Goal: Browse casually: Explore the website without a specific task or goal

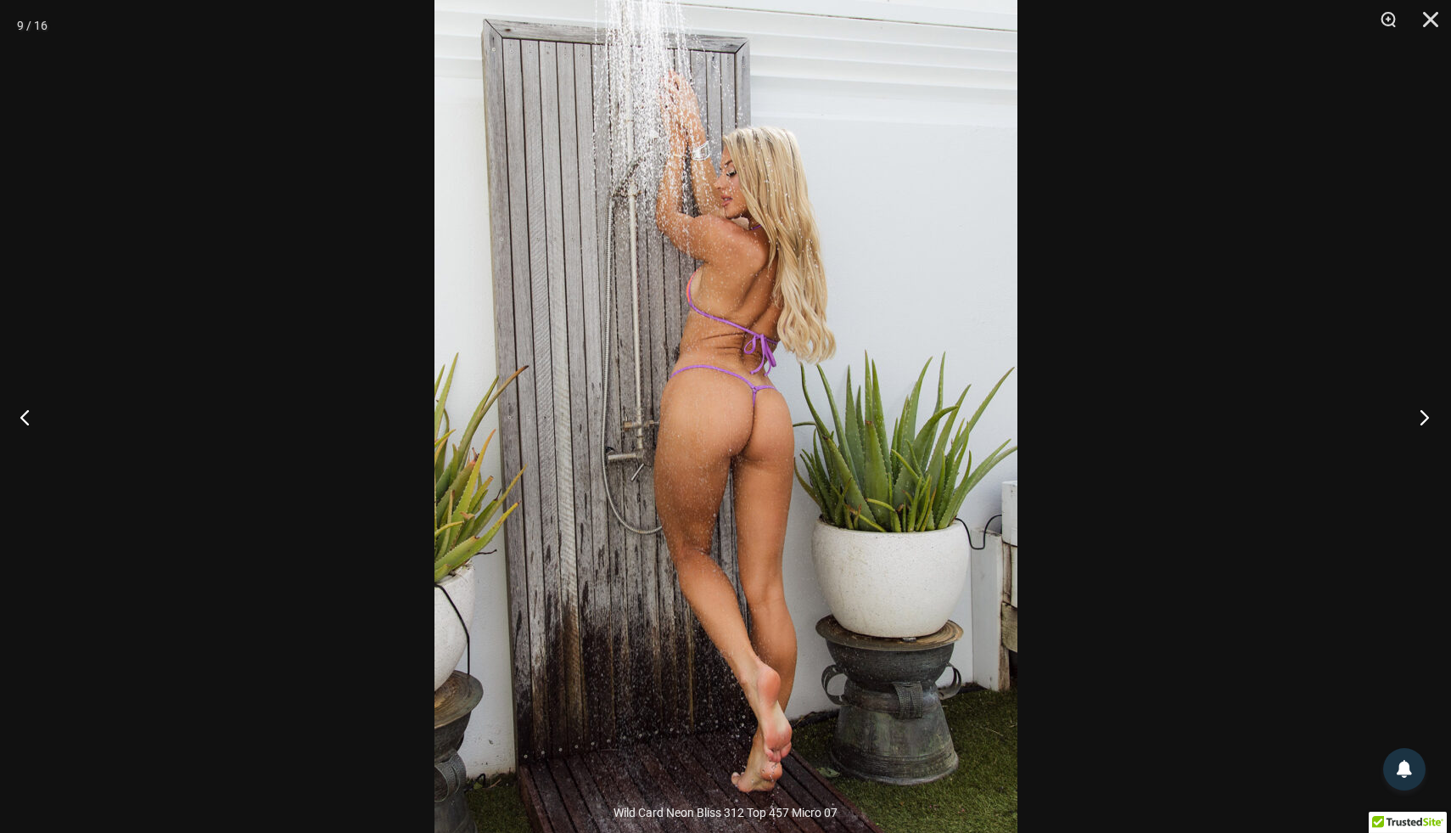
scroll to position [670, 0]
click at [1423, 412] on button "Next" at bounding box center [1420, 416] width 64 height 85
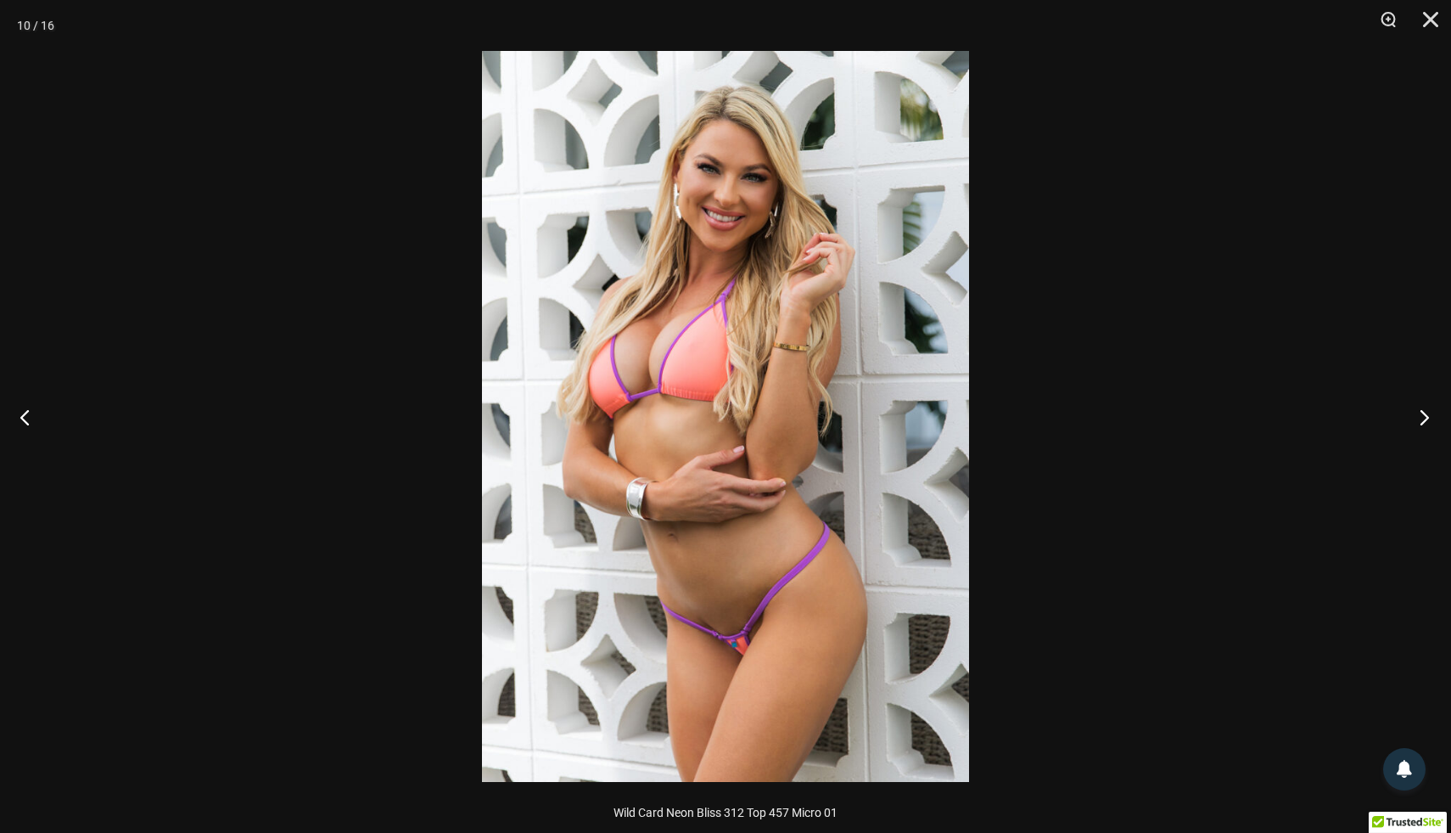
click at [1423, 412] on button "Next" at bounding box center [1420, 416] width 64 height 85
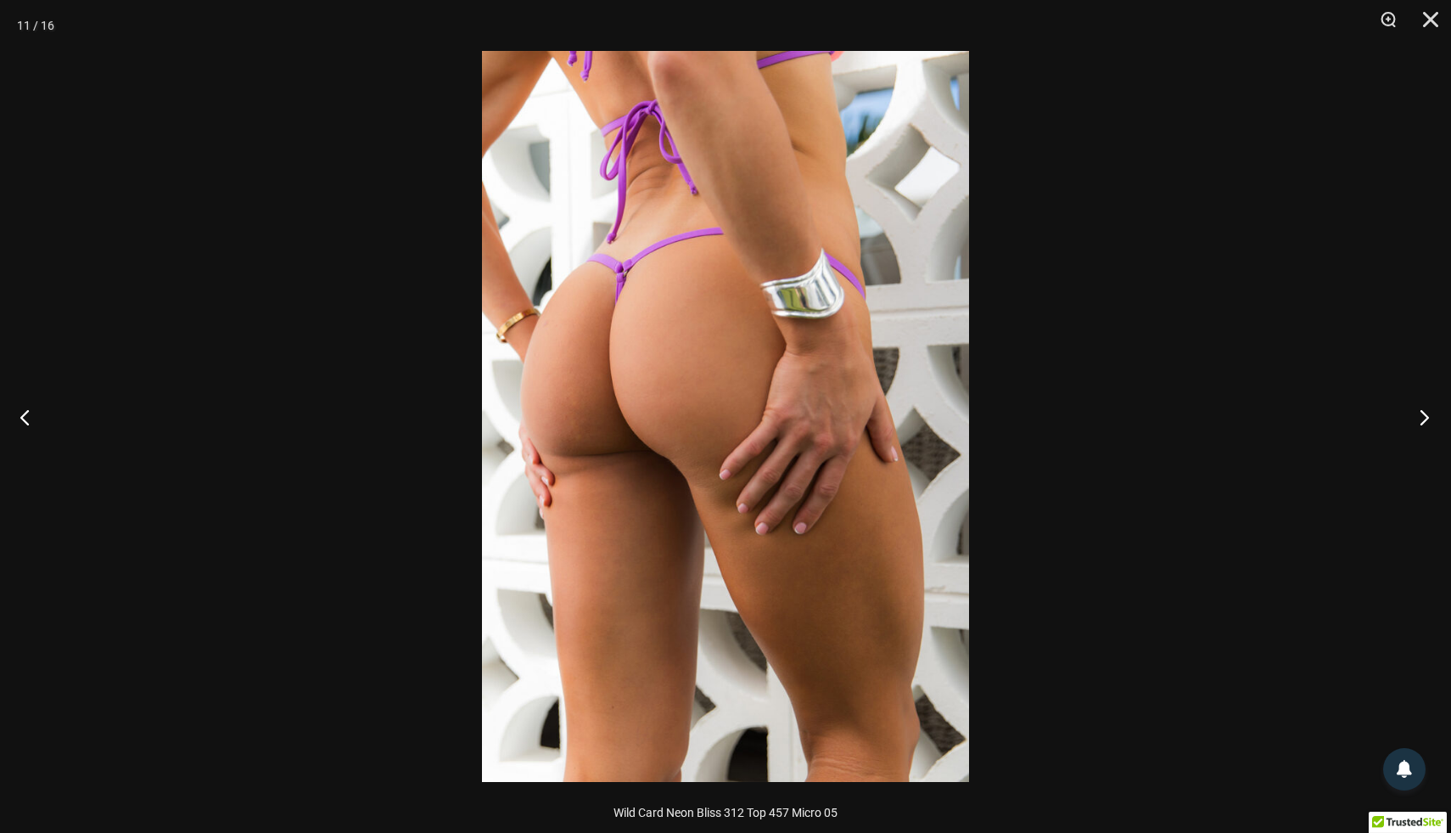
click at [1423, 412] on button "Next" at bounding box center [1420, 416] width 64 height 85
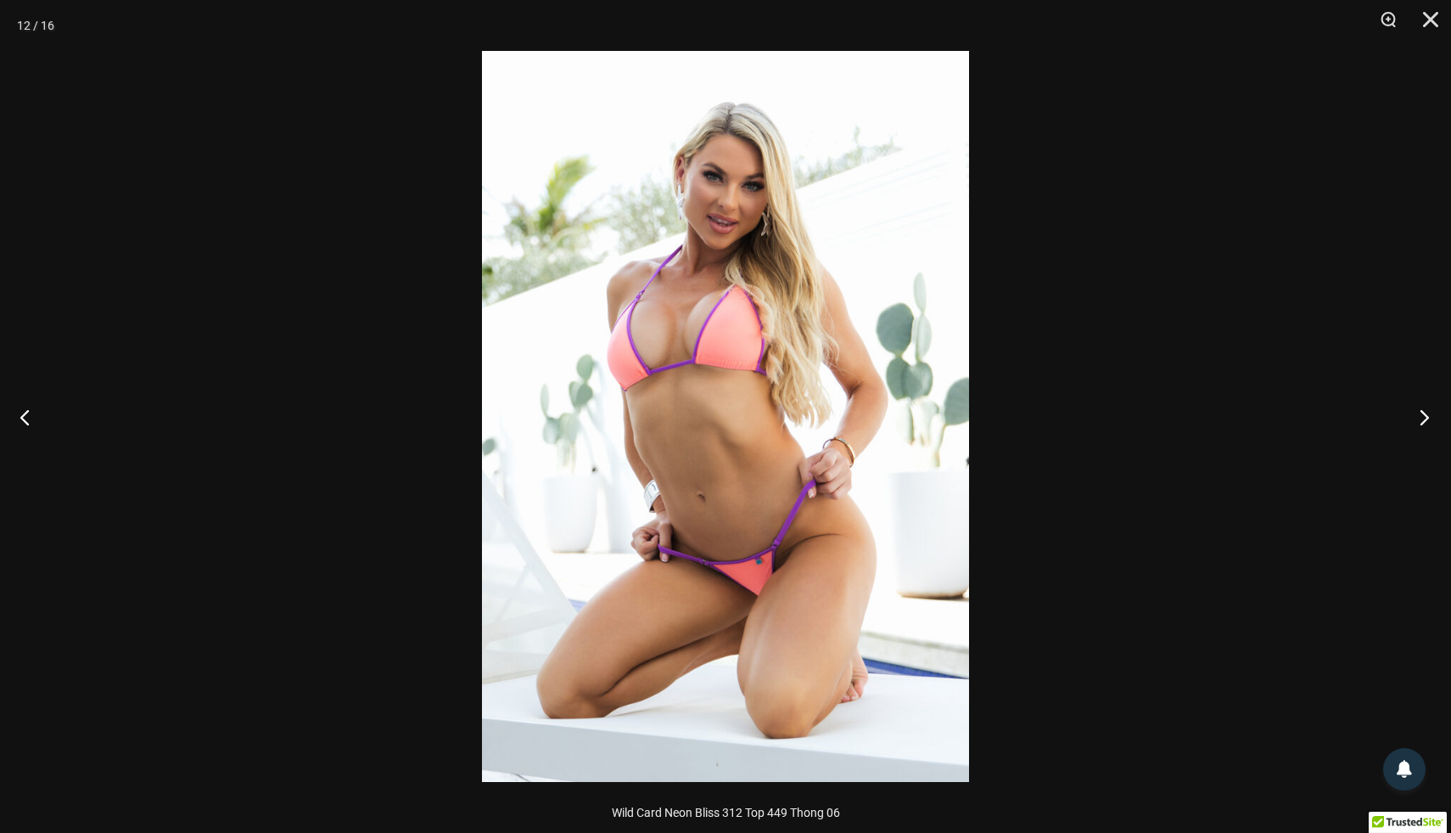
click at [1423, 412] on button "Next" at bounding box center [1420, 416] width 64 height 85
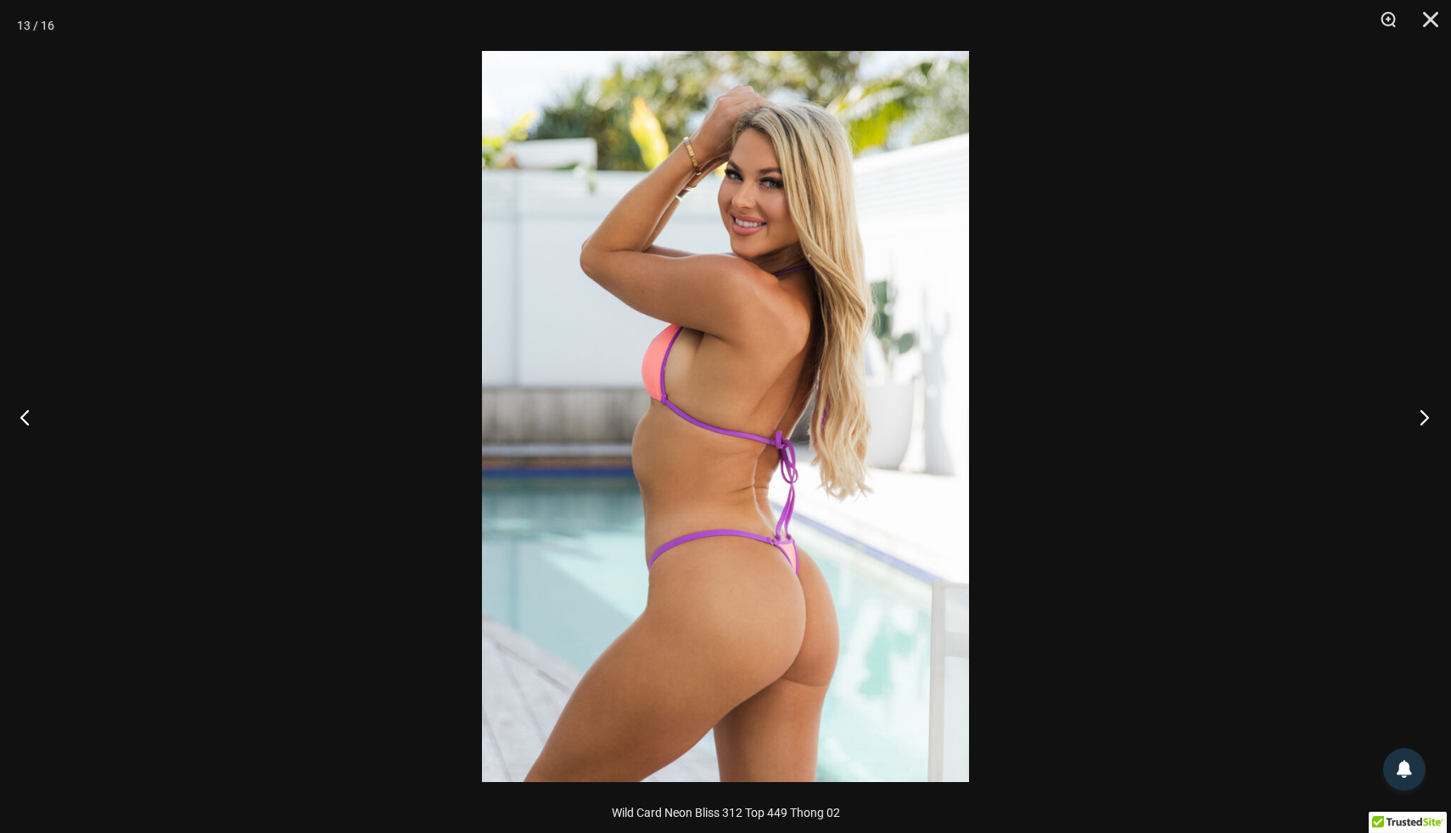
click at [1423, 412] on button "Next" at bounding box center [1420, 416] width 64 height 85
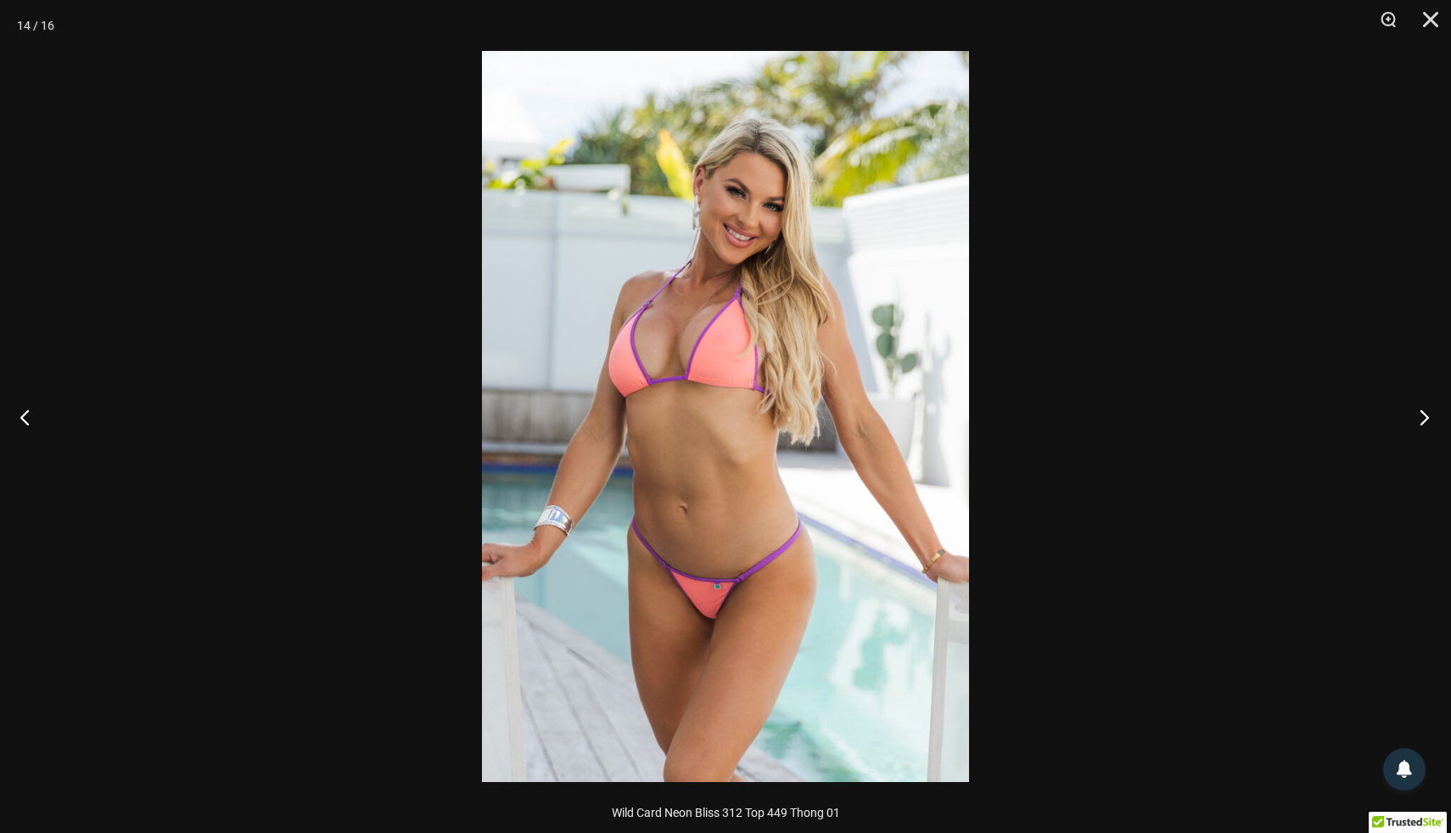
click at [1423, 412] on button "Next" at bounding box center [1420, 416] width 64 height 85
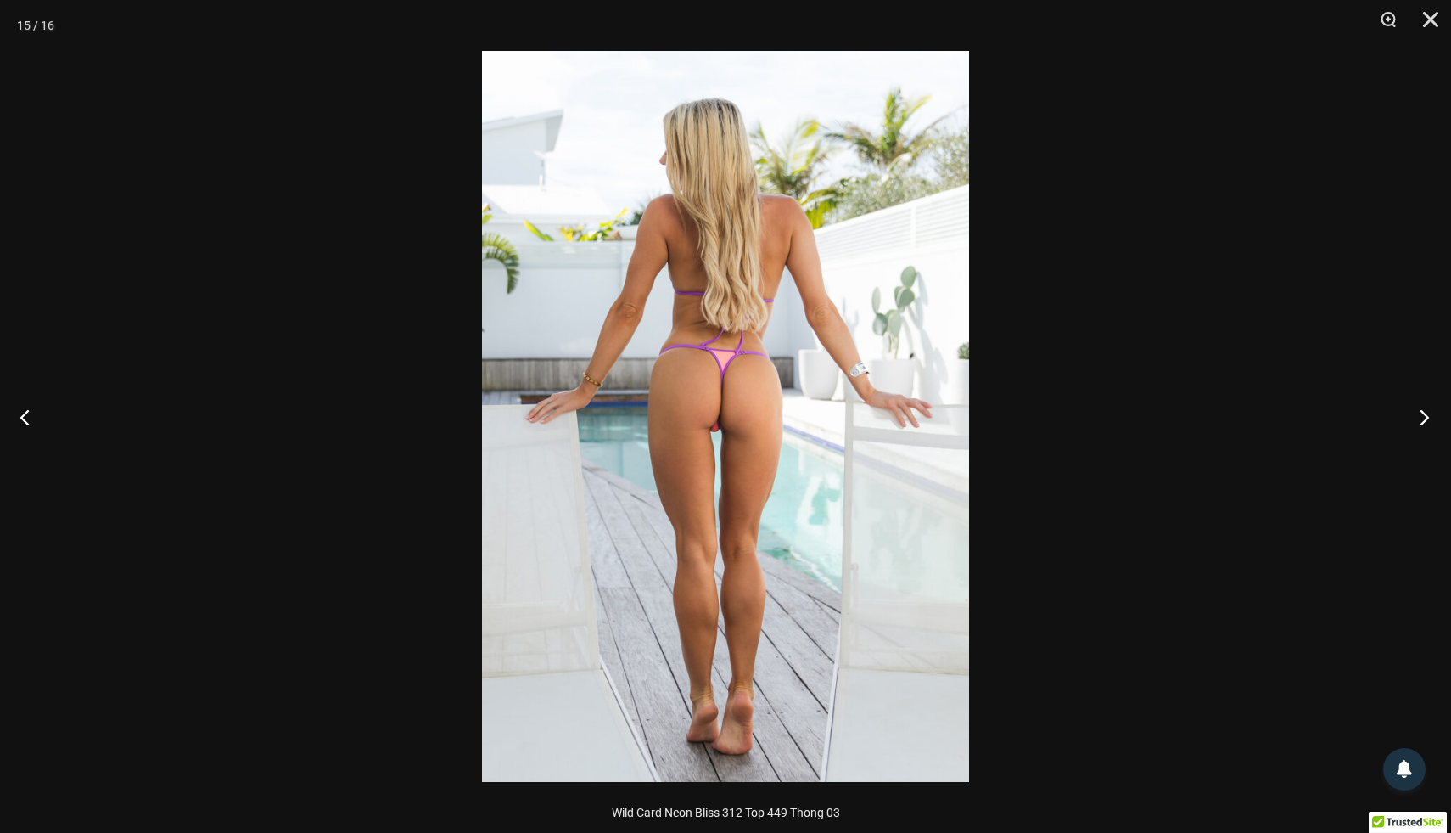
click at [1423, 412] on button "Next" at bounding box center [1420, 416] width 64 height 85
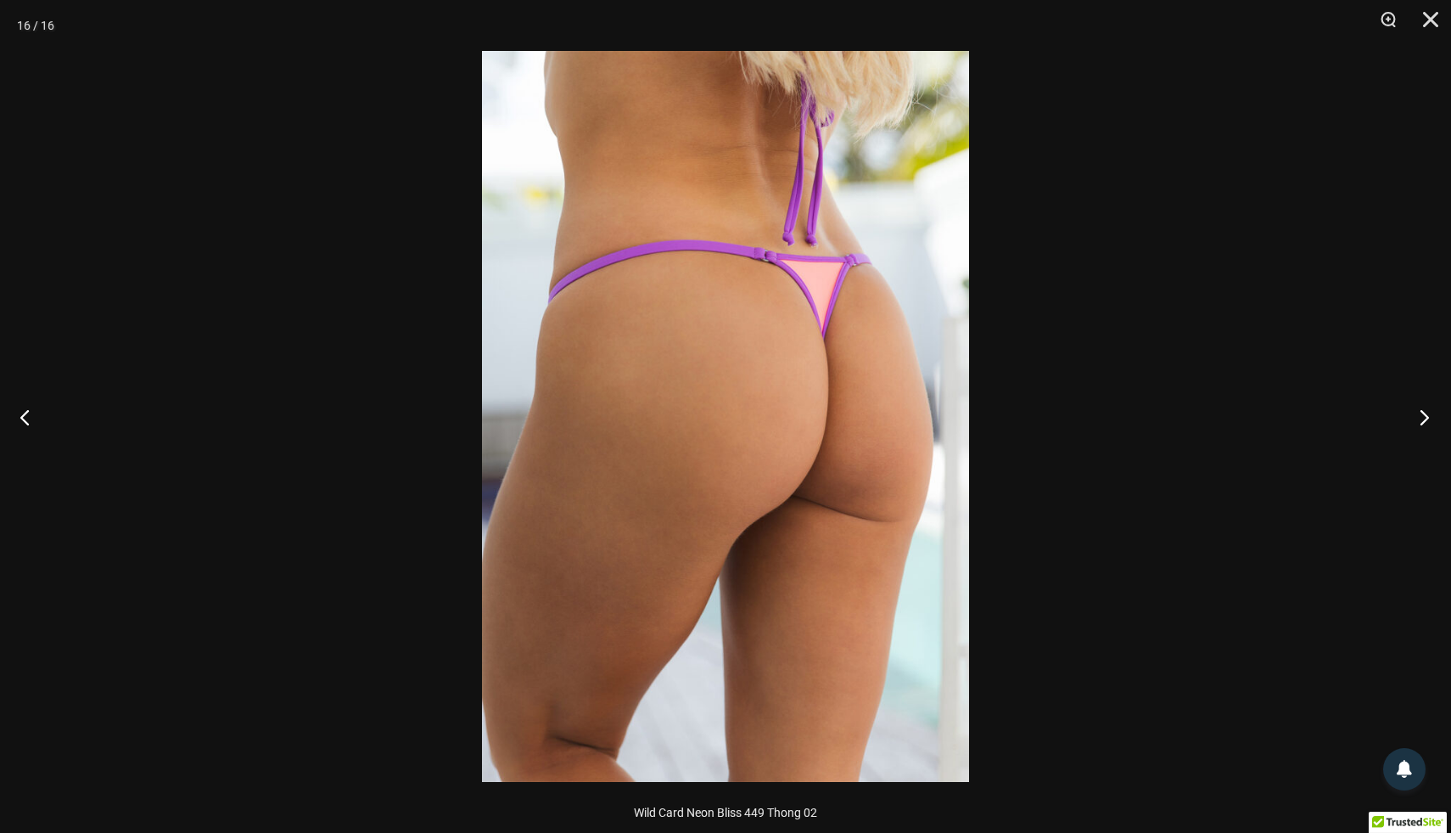
click at [1423, 412] on button "Next" at bounding box center [1420, 416] width 64 height 85
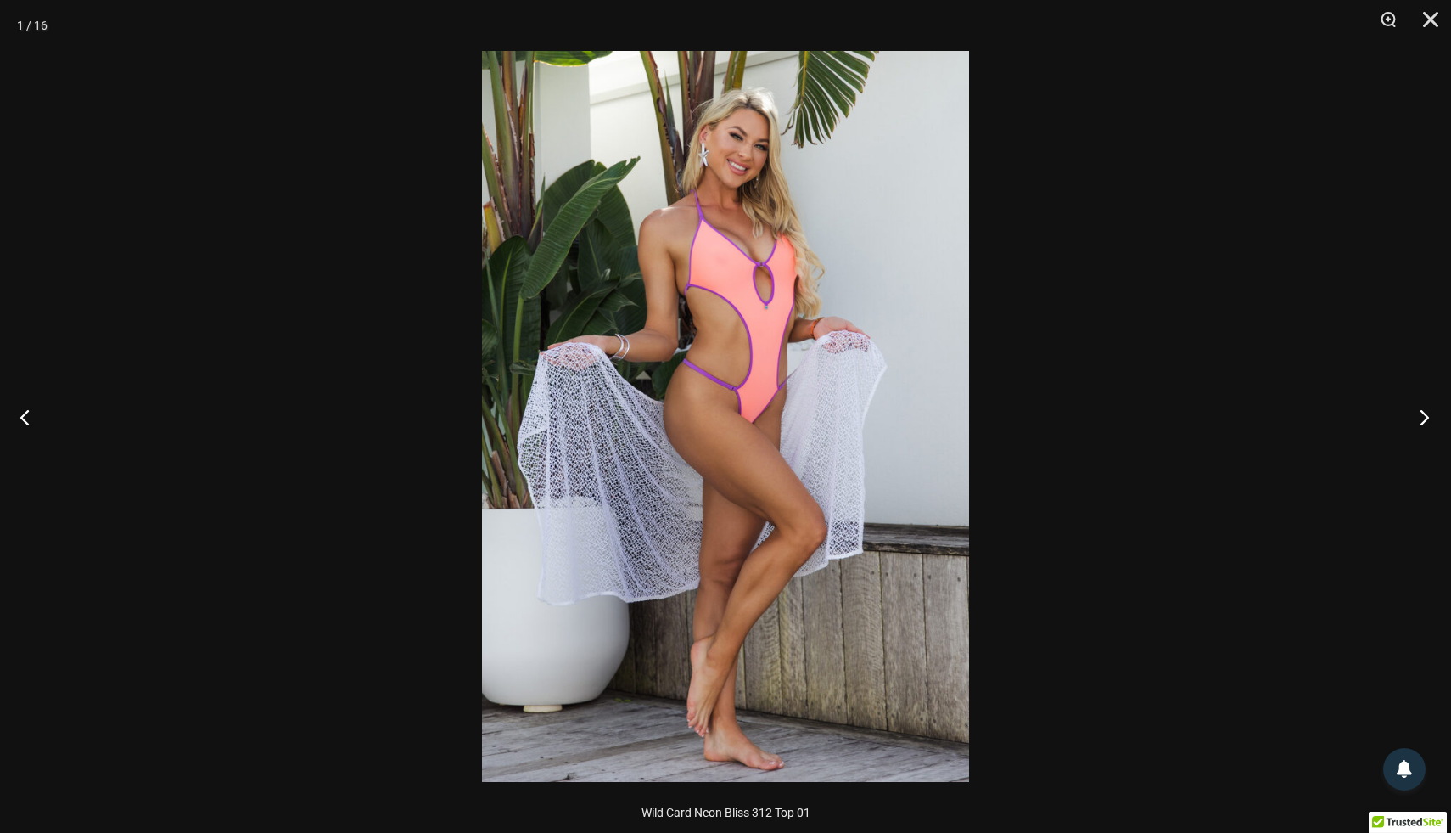
click at [1423, 412] on button "Next" at bounding box center [1420, 416] width 64 height 85
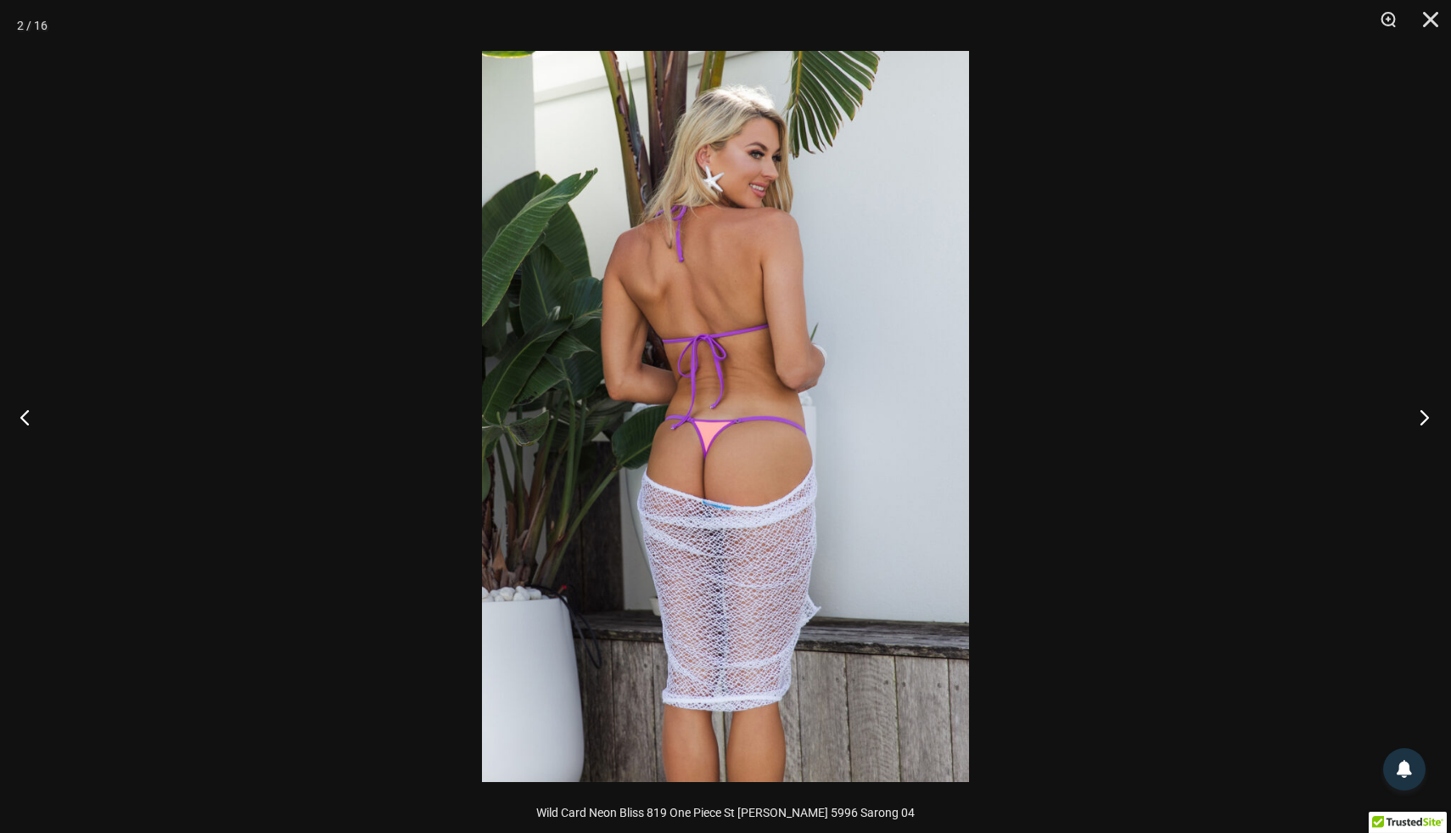
click at [1423, 412] on button "Next" at bounding box center [1420, 416] width 64 height 85
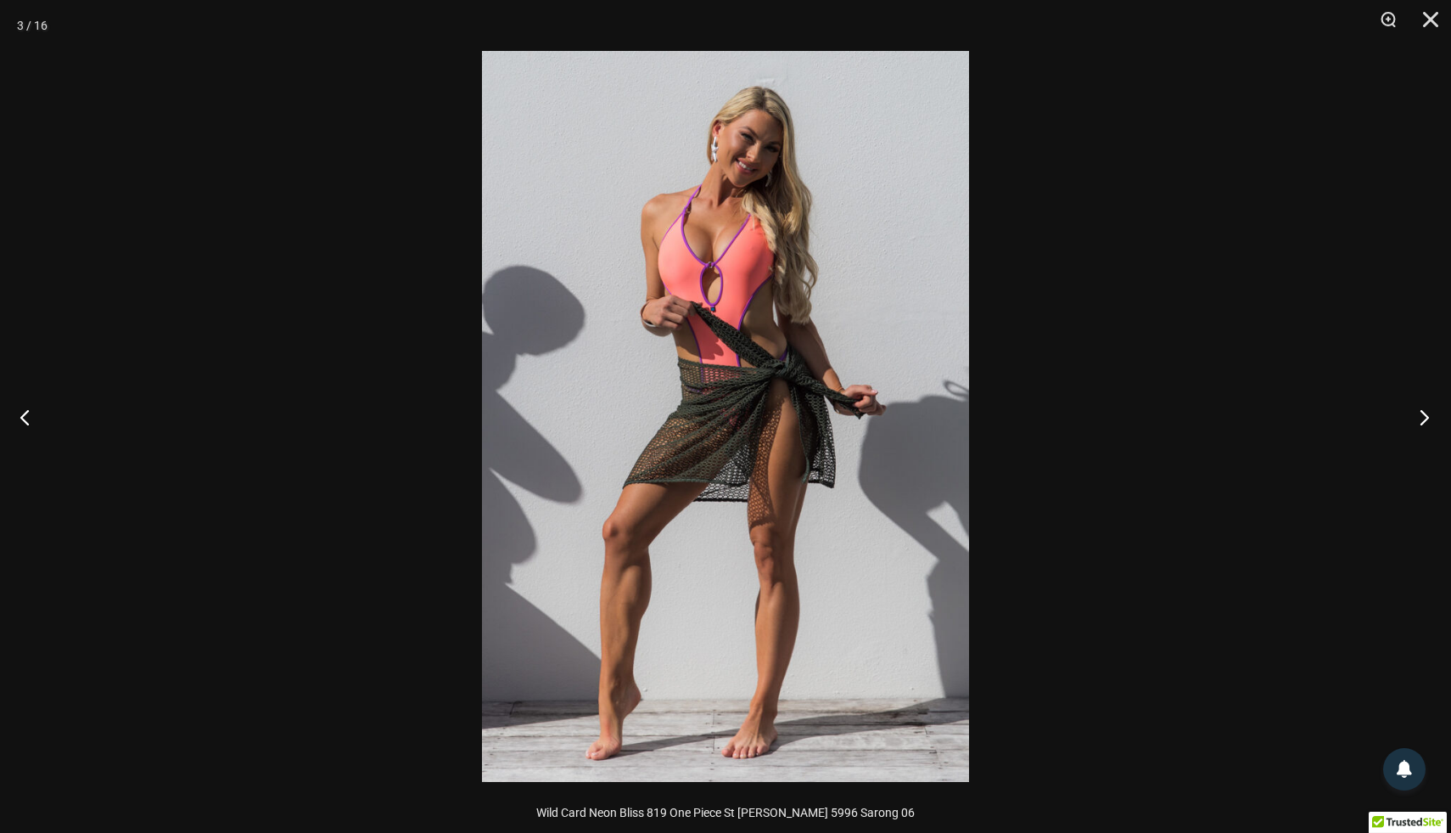
click at [1423, 412] on button "Next" at bounding box center [1420, 416] width 64 height 85
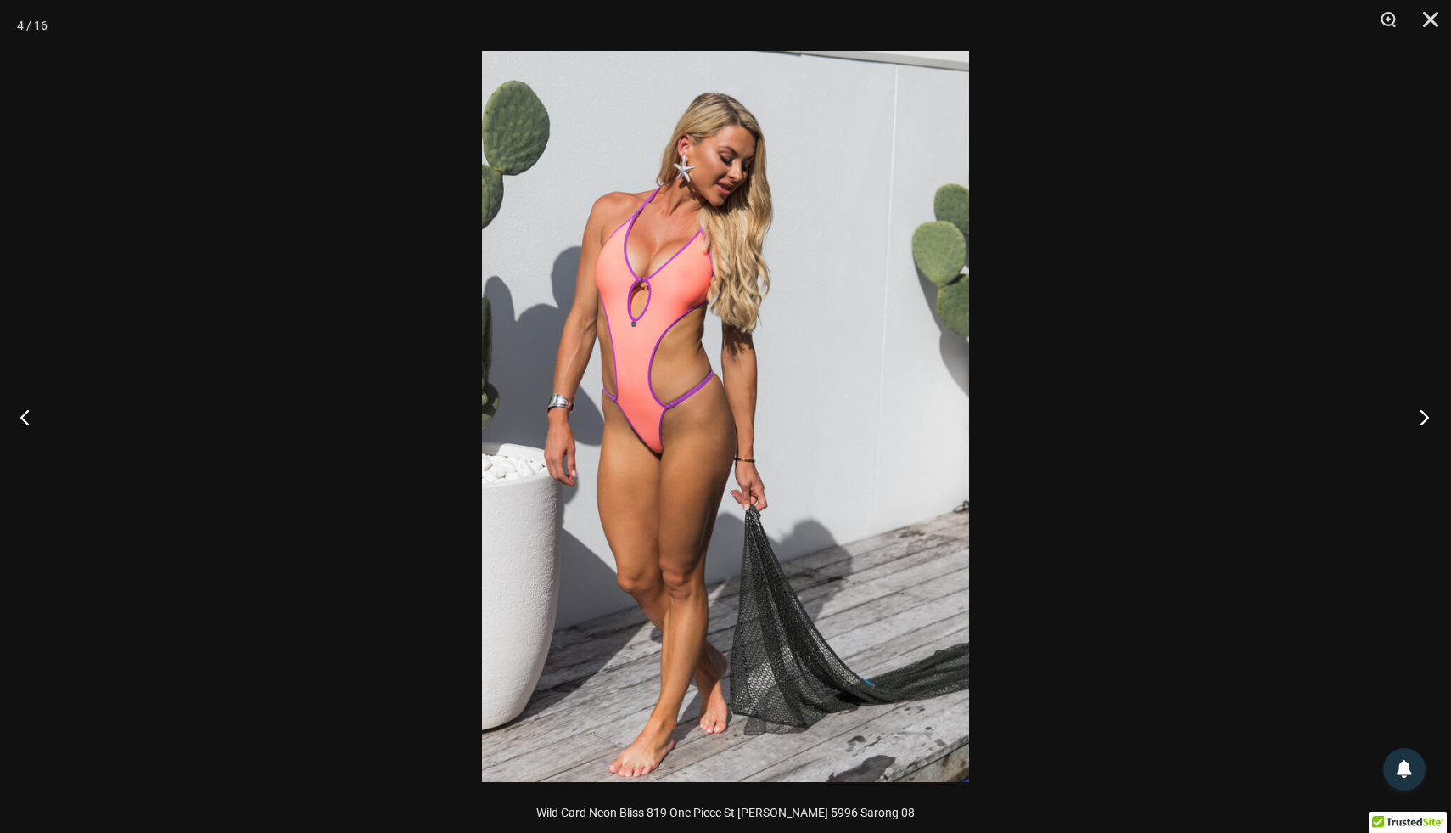
click at [1423, 412] on button "Next" at bounding box center [1420, 416] width 64 height 85
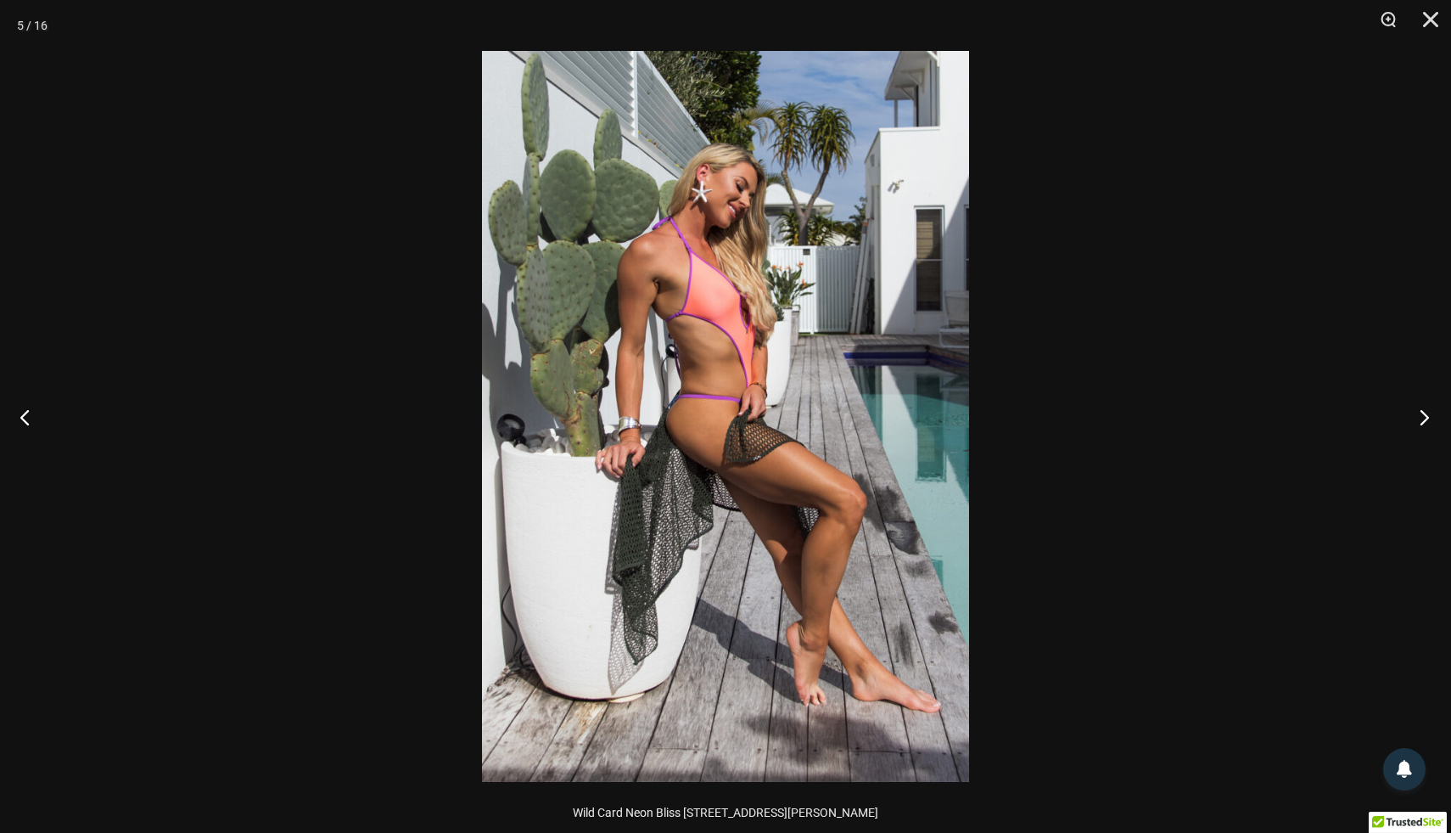
click at [1423, 412] on button "Next" at bounding box center [1420, 416] width 64 height 85
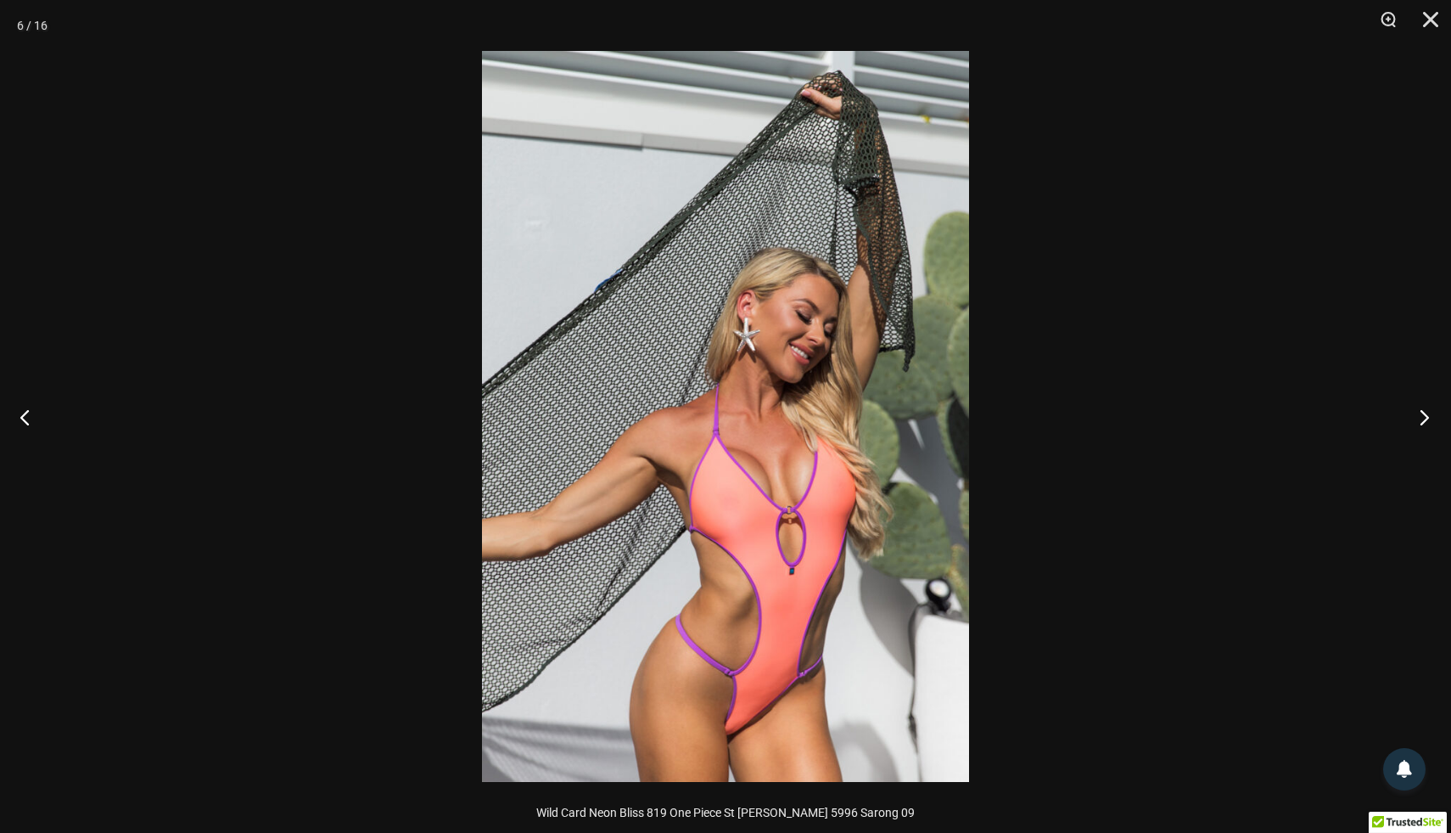
click at [1423, 412] on button "Next" at bounding box center [1420, 416] width 64 height 85
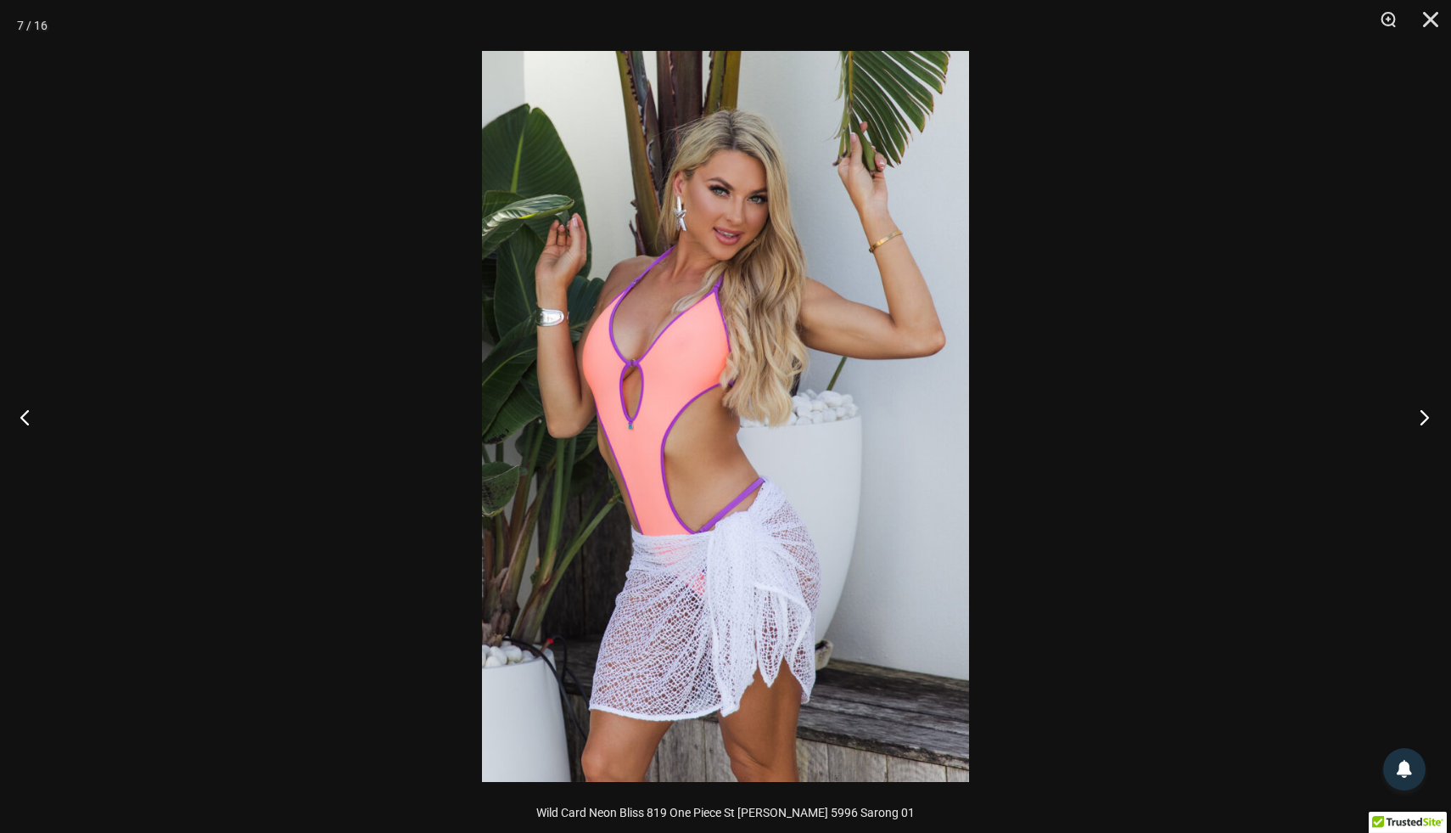
click at [1423, 412] on button "Next" at bounding box center [1420, 416] width 64 height 85
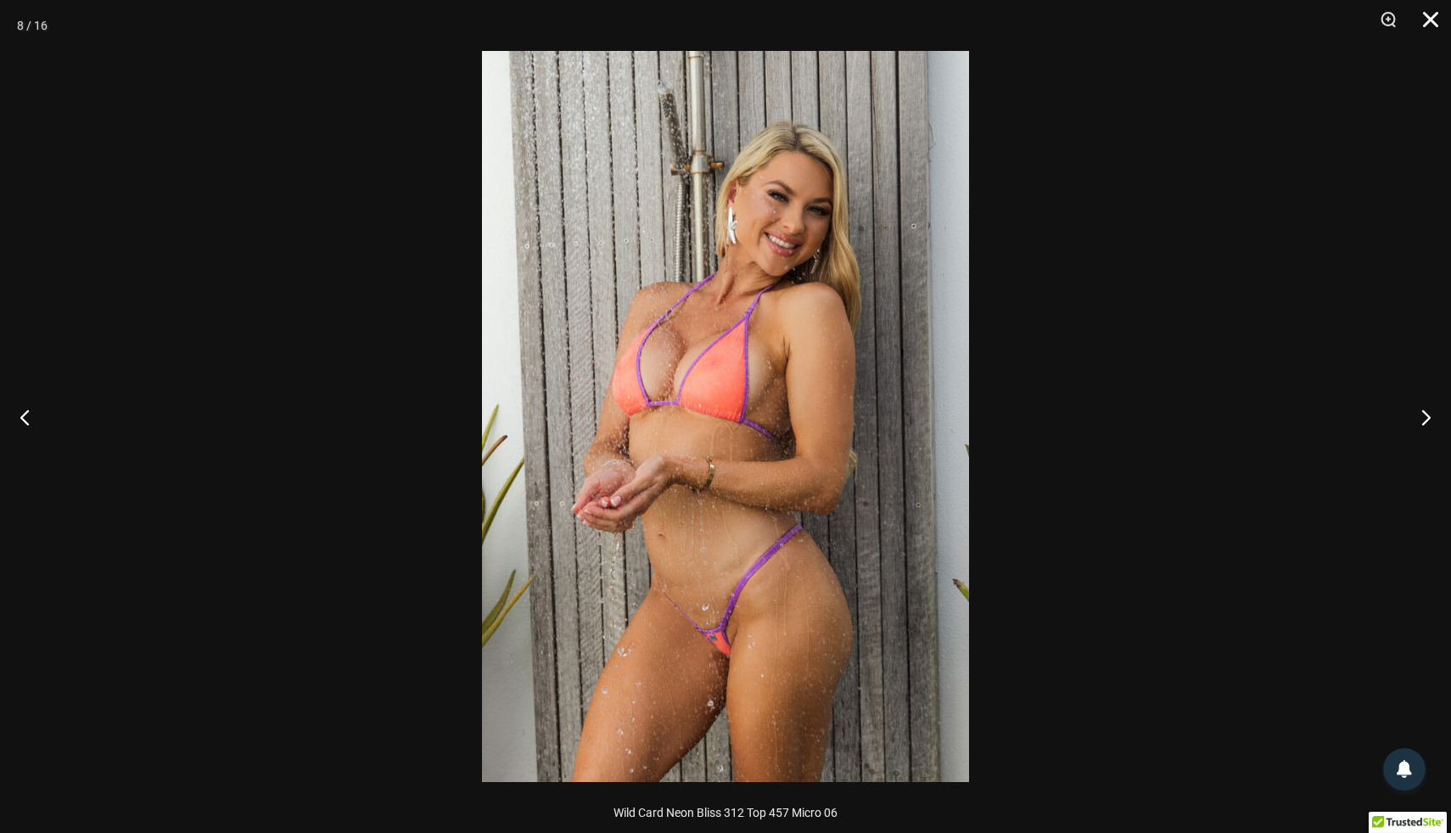
click at [1434, 24] on button "Close" at bounding box center [1425, 25] width 42 height 51
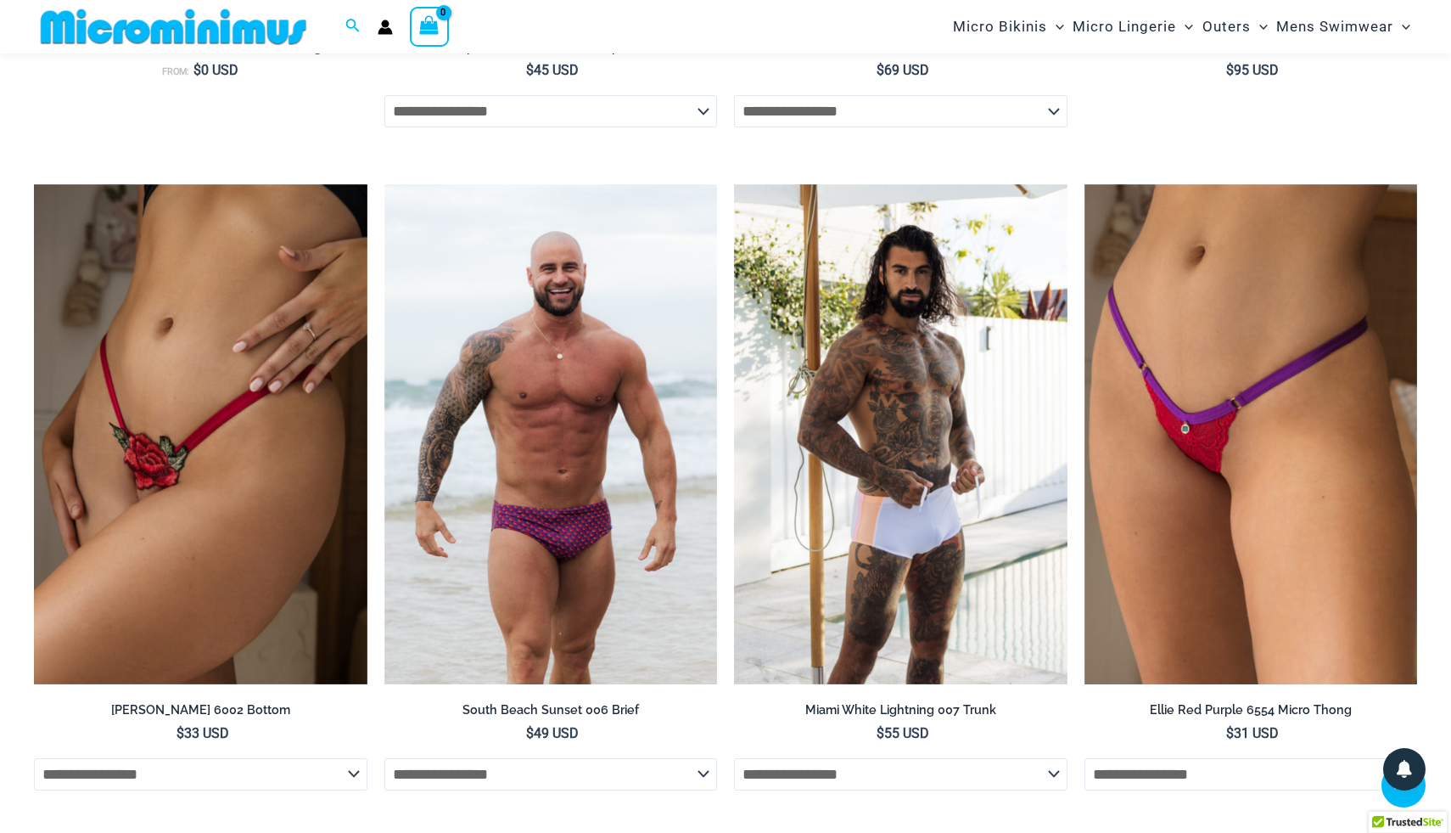
scroll to position [4887, 0]
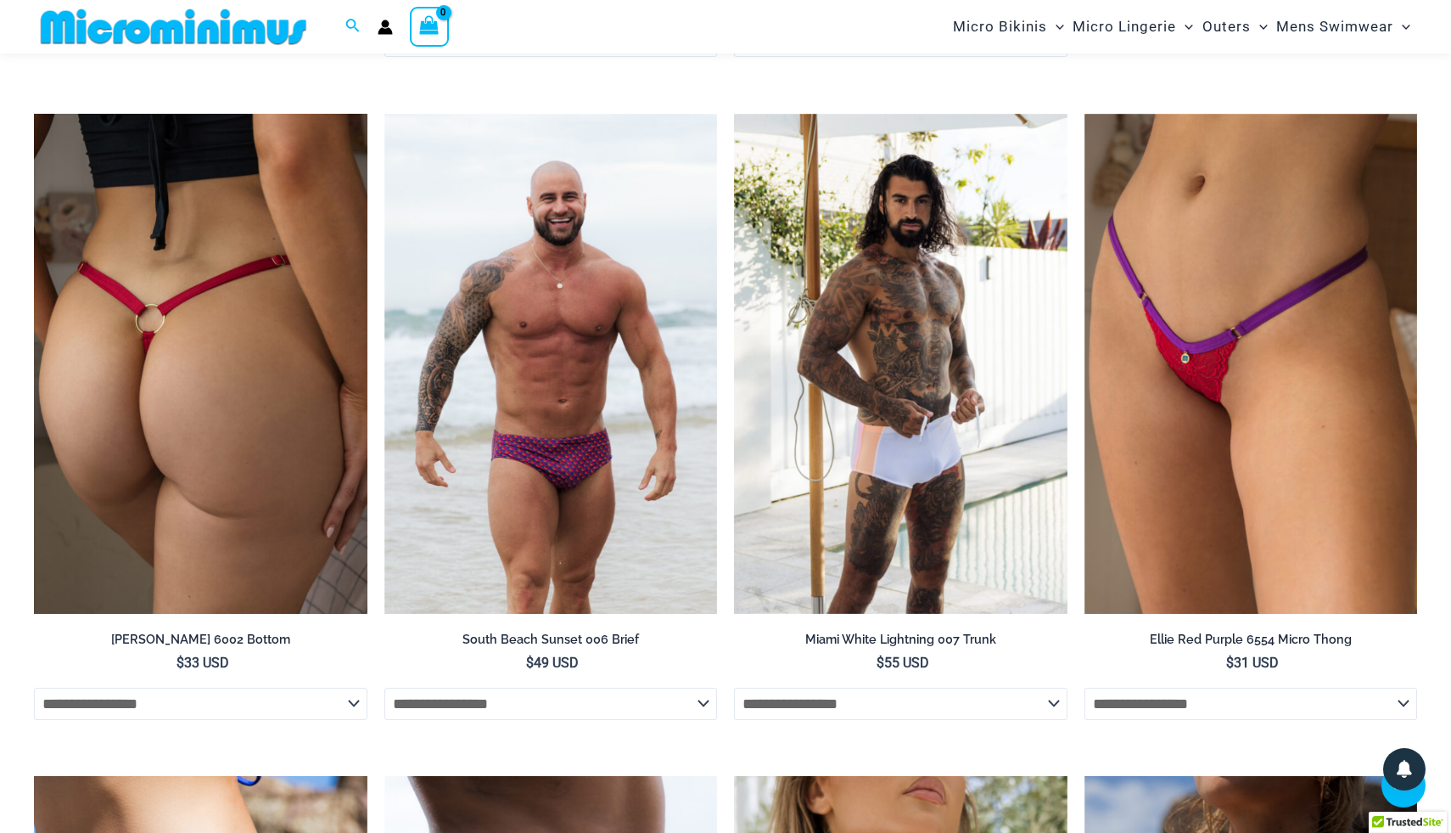
click at [196, 242] on img at bounding box center [201, 364] width 334 height 500
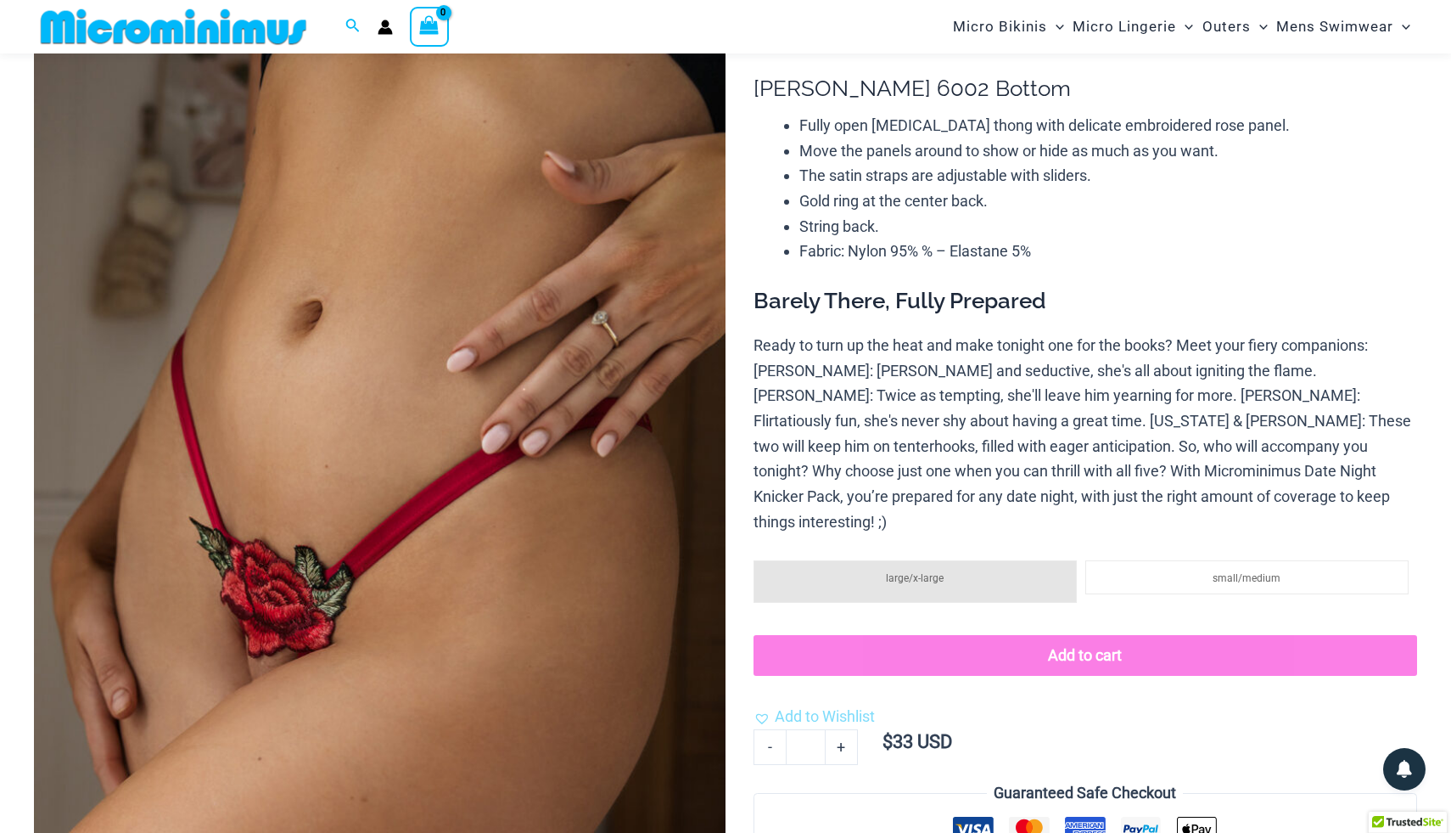
scroll to position [100, 0]
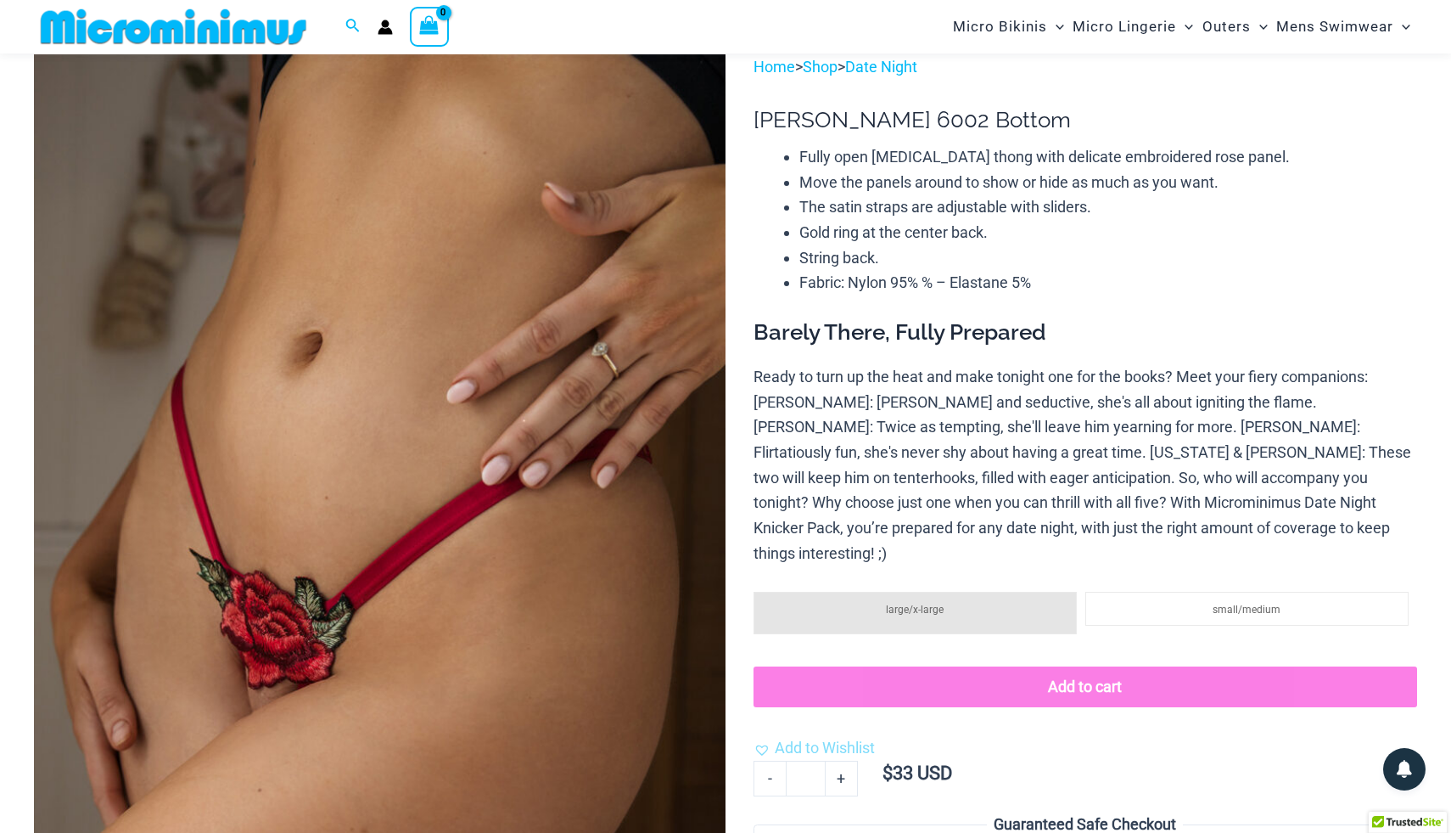
click at [405, 259] on img at bounding box center [380, 573] width 692 height 1038
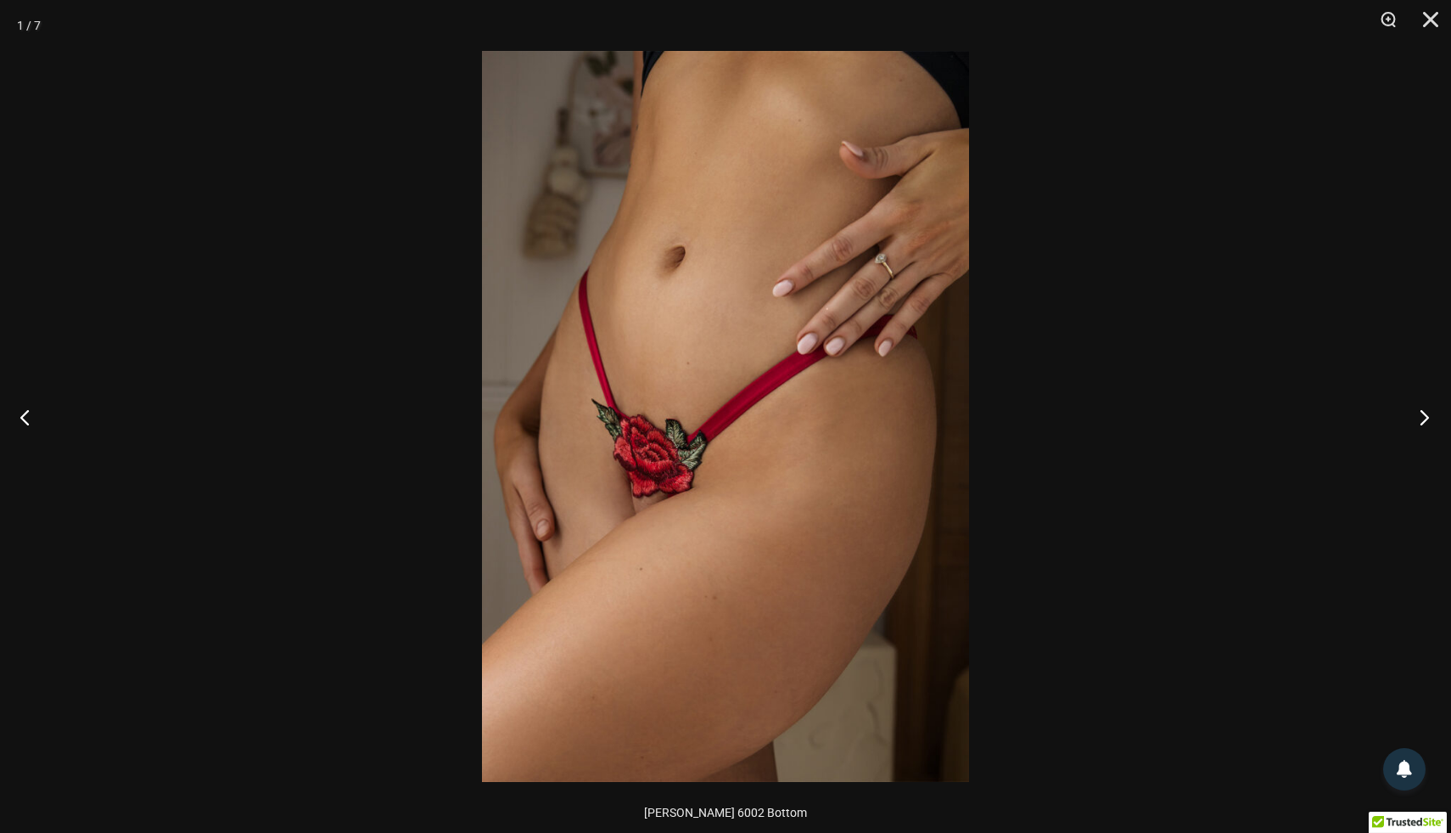
click at [1428, 411] on button "Next" at bounding box center [1420, 416] width 64 height 85
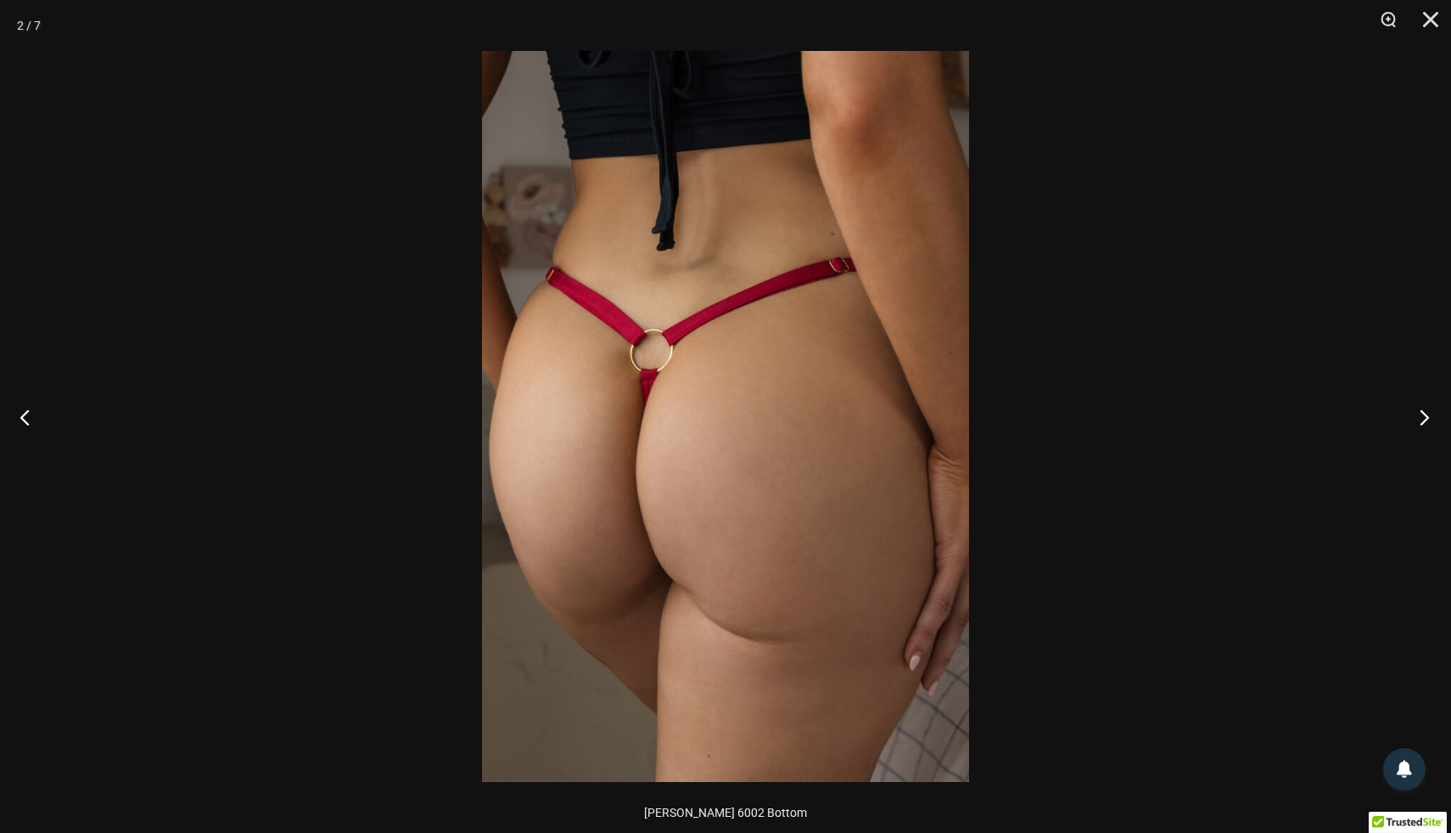
click at [1428, 411] on button "Next" at bounding box center [1420, 416] width 64 height 85
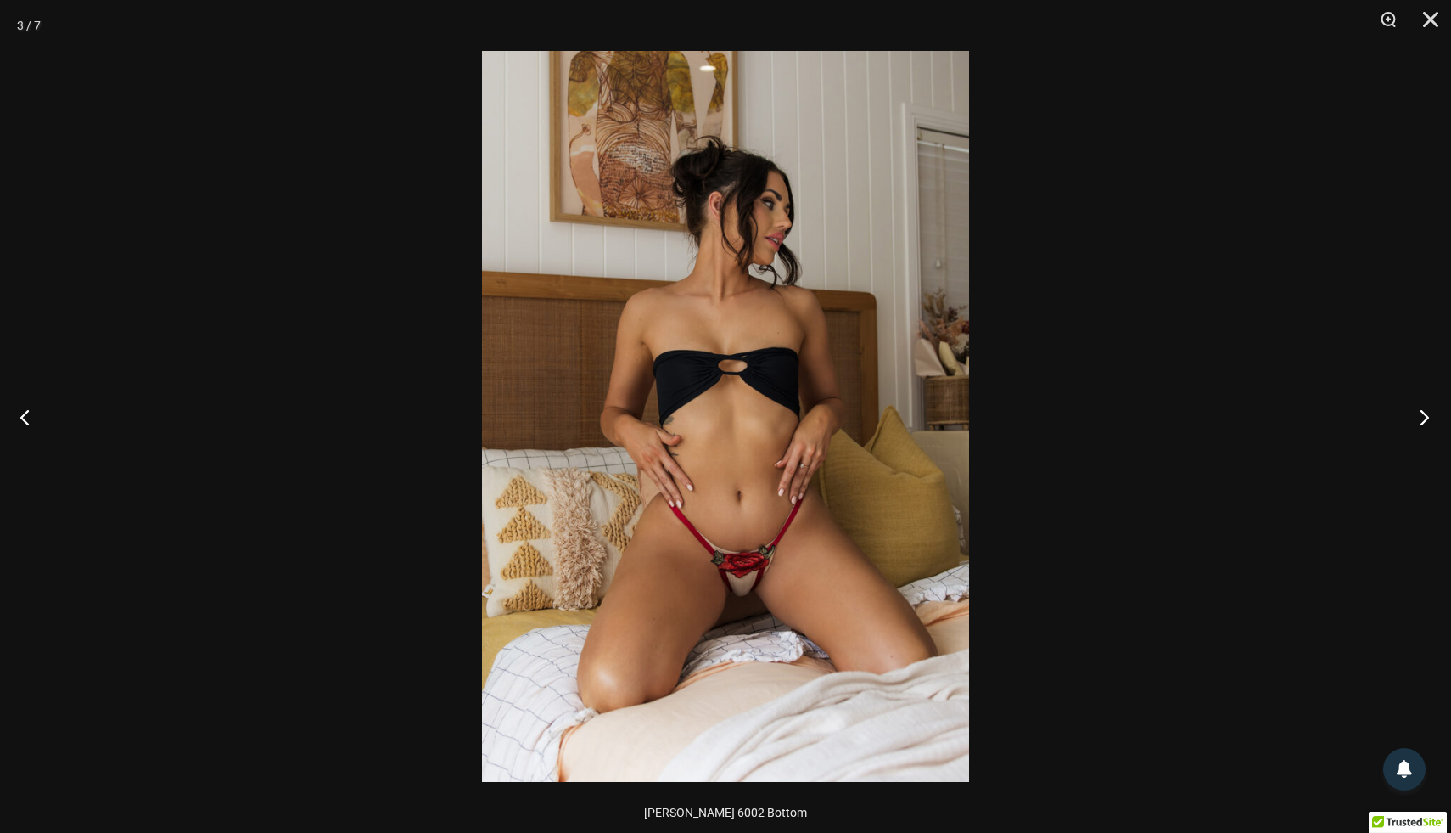
click at [1428, 411] on button "Next" at bounding box center [1420, 416] width 64 height 85
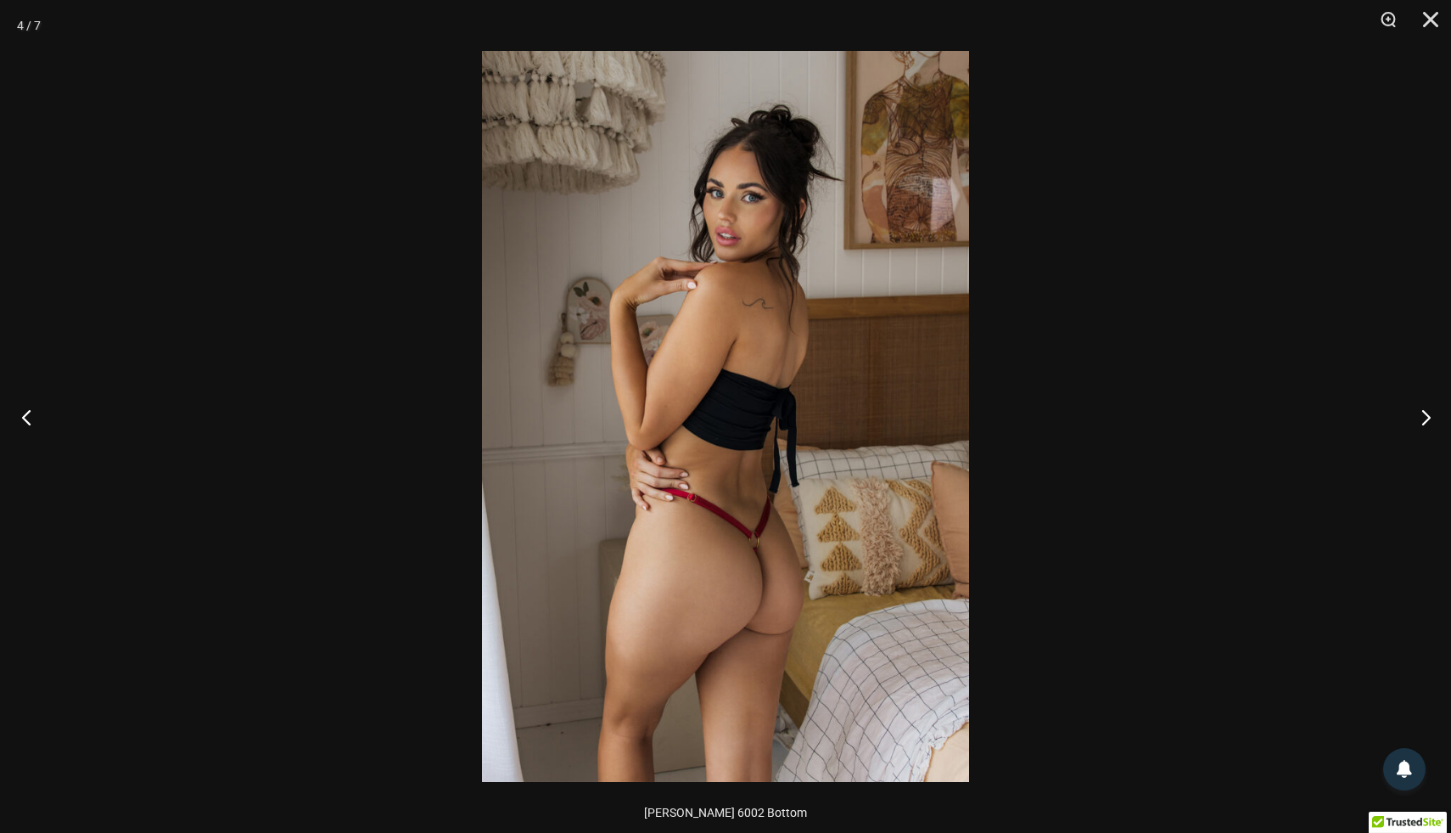
click at [26, 412] on button "Previous" at bounding box center [32, 416] width 64 height 85
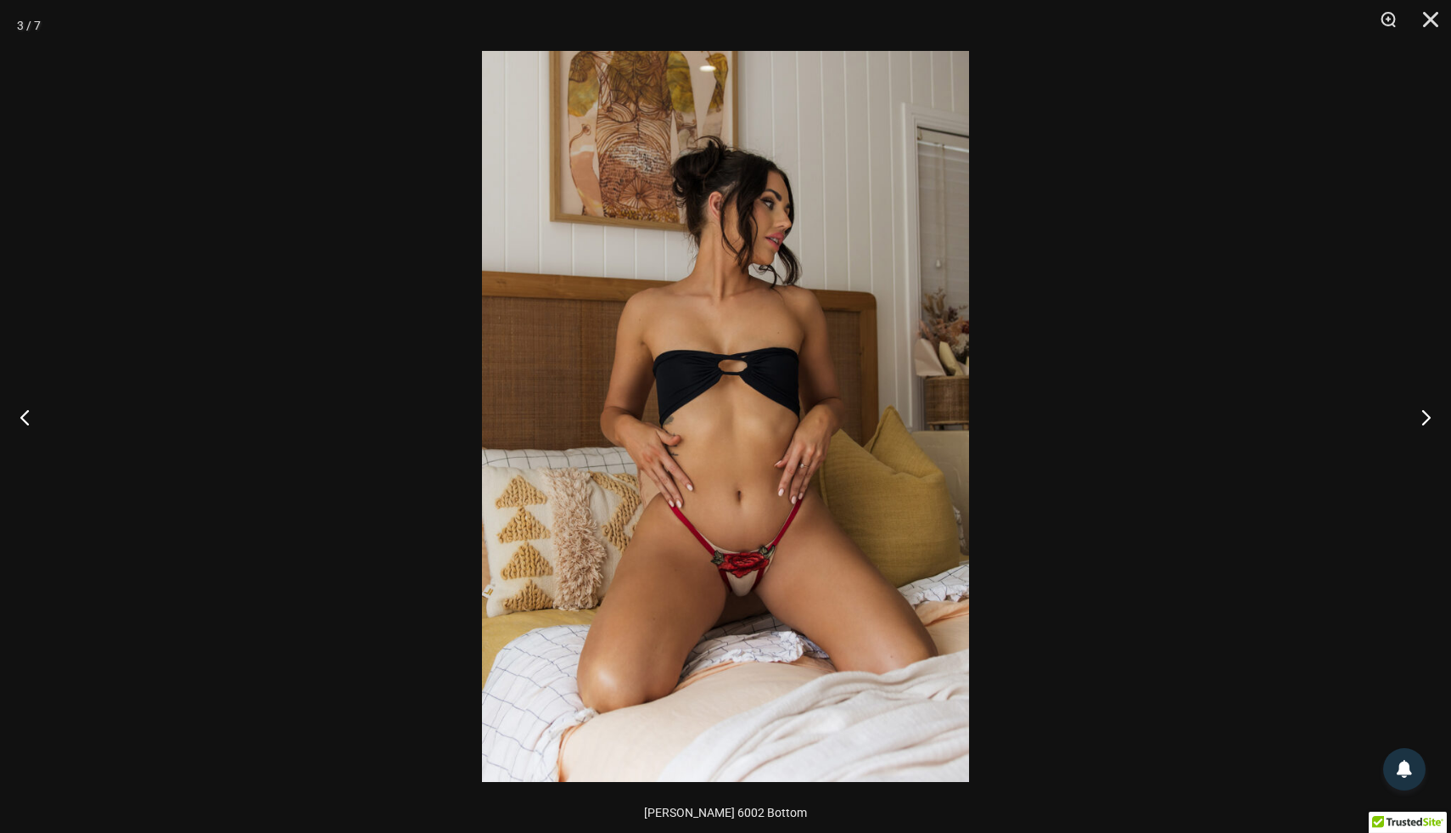
click at [743, 592] on img at bounding box center [725, 416] width 487 height 731
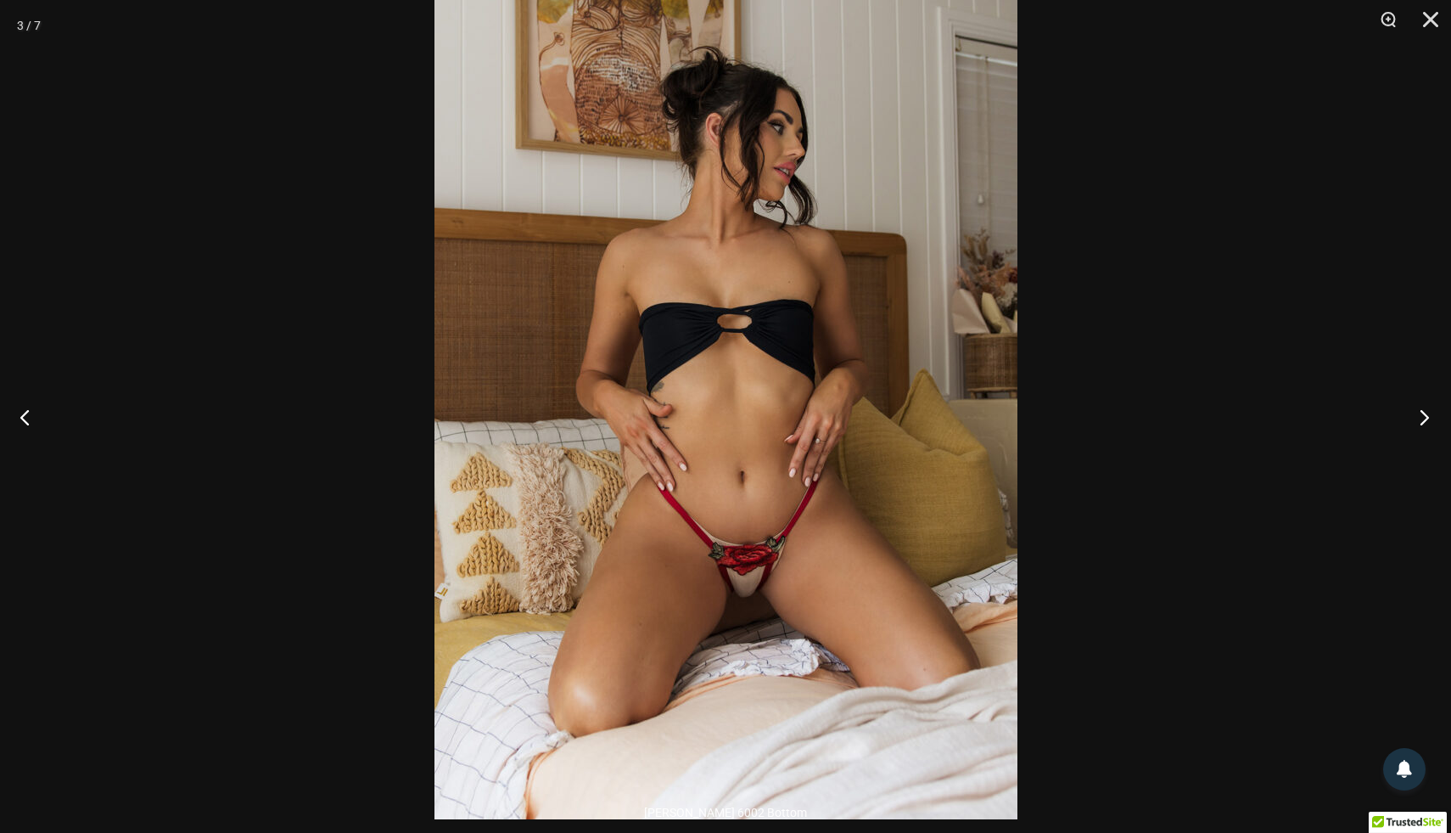
click at [1431, 419] on button "Next" at bounding box center [1420, 416] width 64 height 85
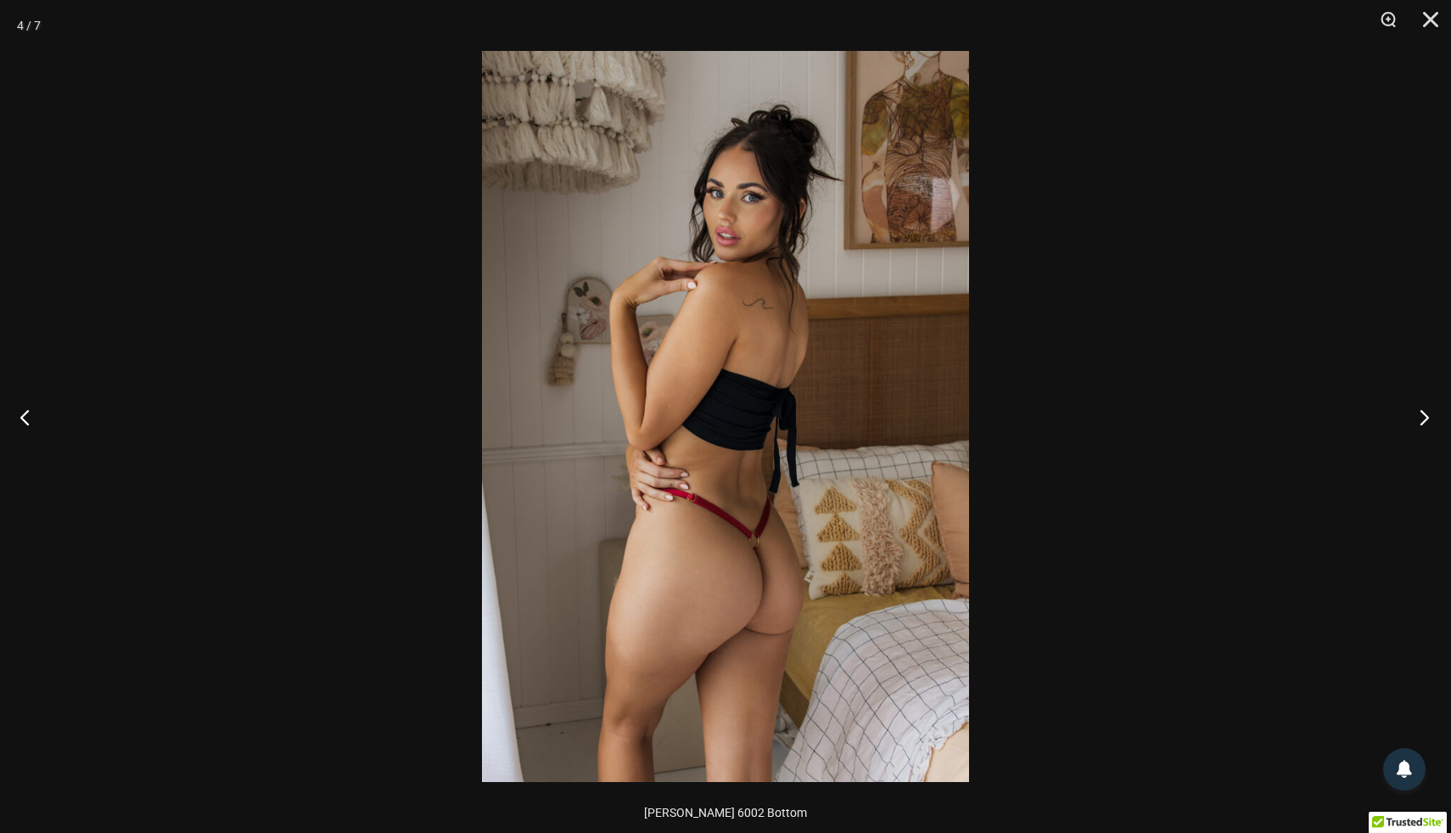
click at [1431, 419] on button "Next" at bounding box center [1420, 416] width 64 height 85
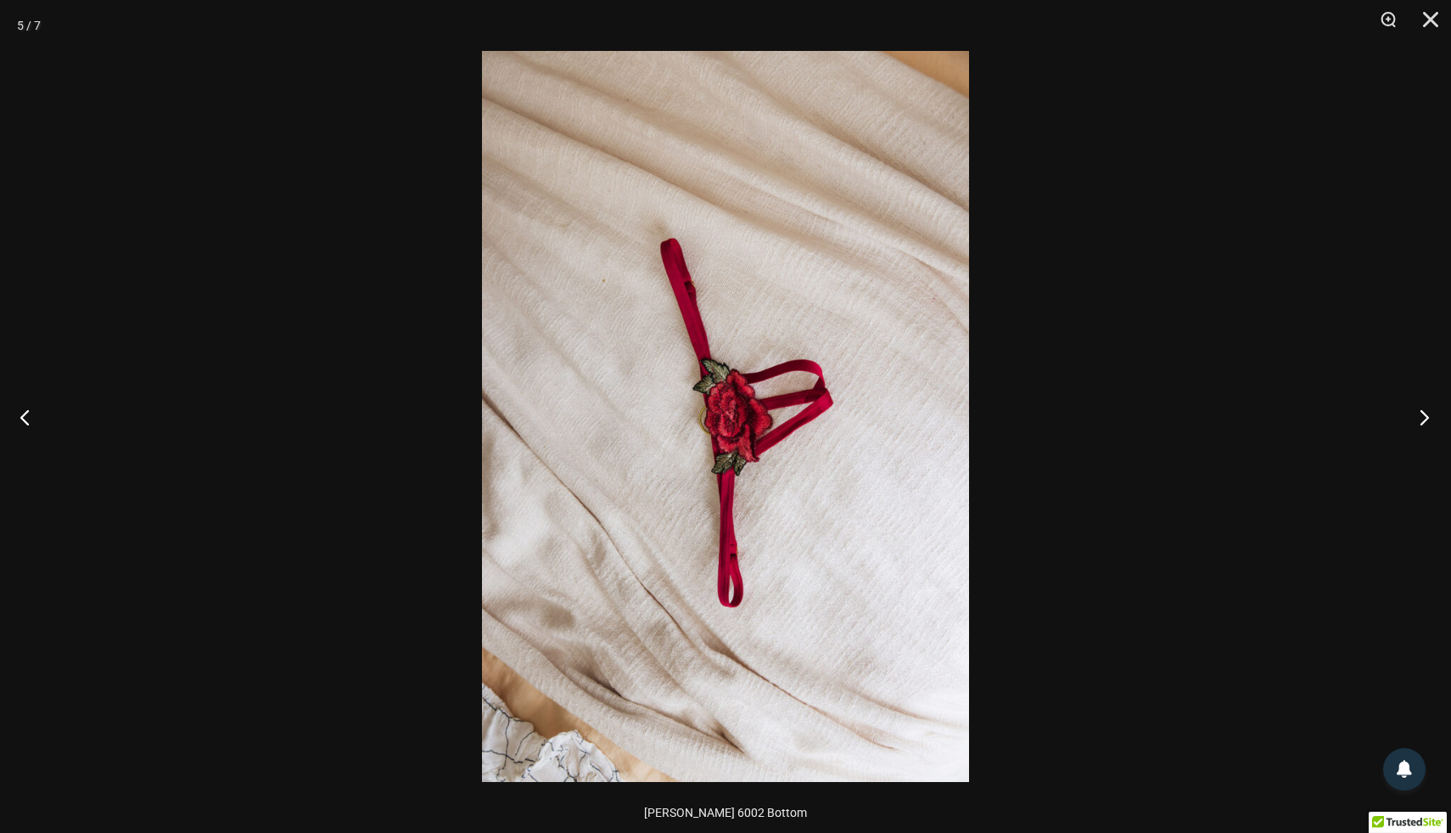
click at [1431, 419] on button "Next" at bounding box center [1420, 416] width 64 height 85
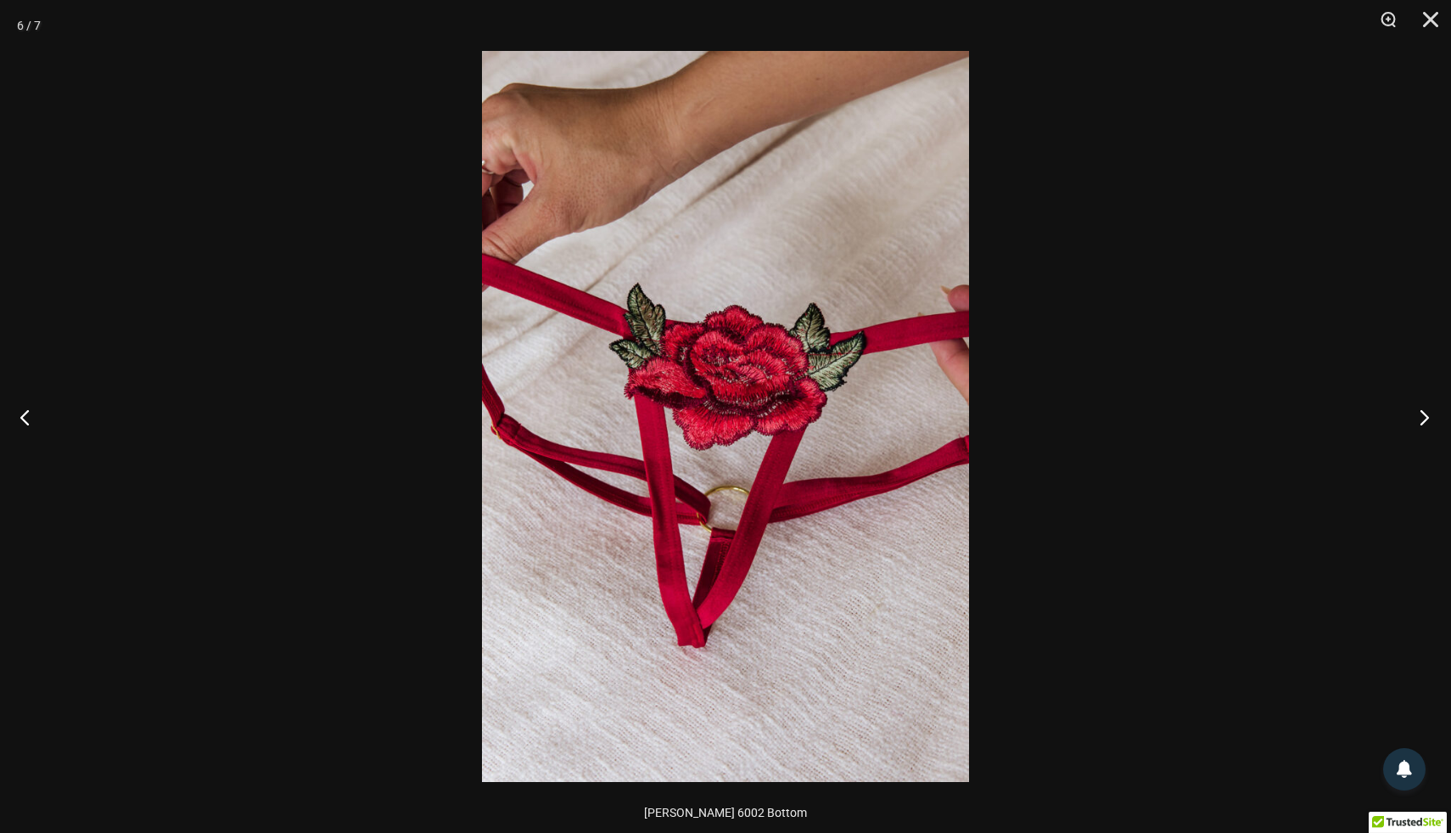
click at [1431, 419] on button "Next" at bounding box center [1420, 416] width 64 height 85
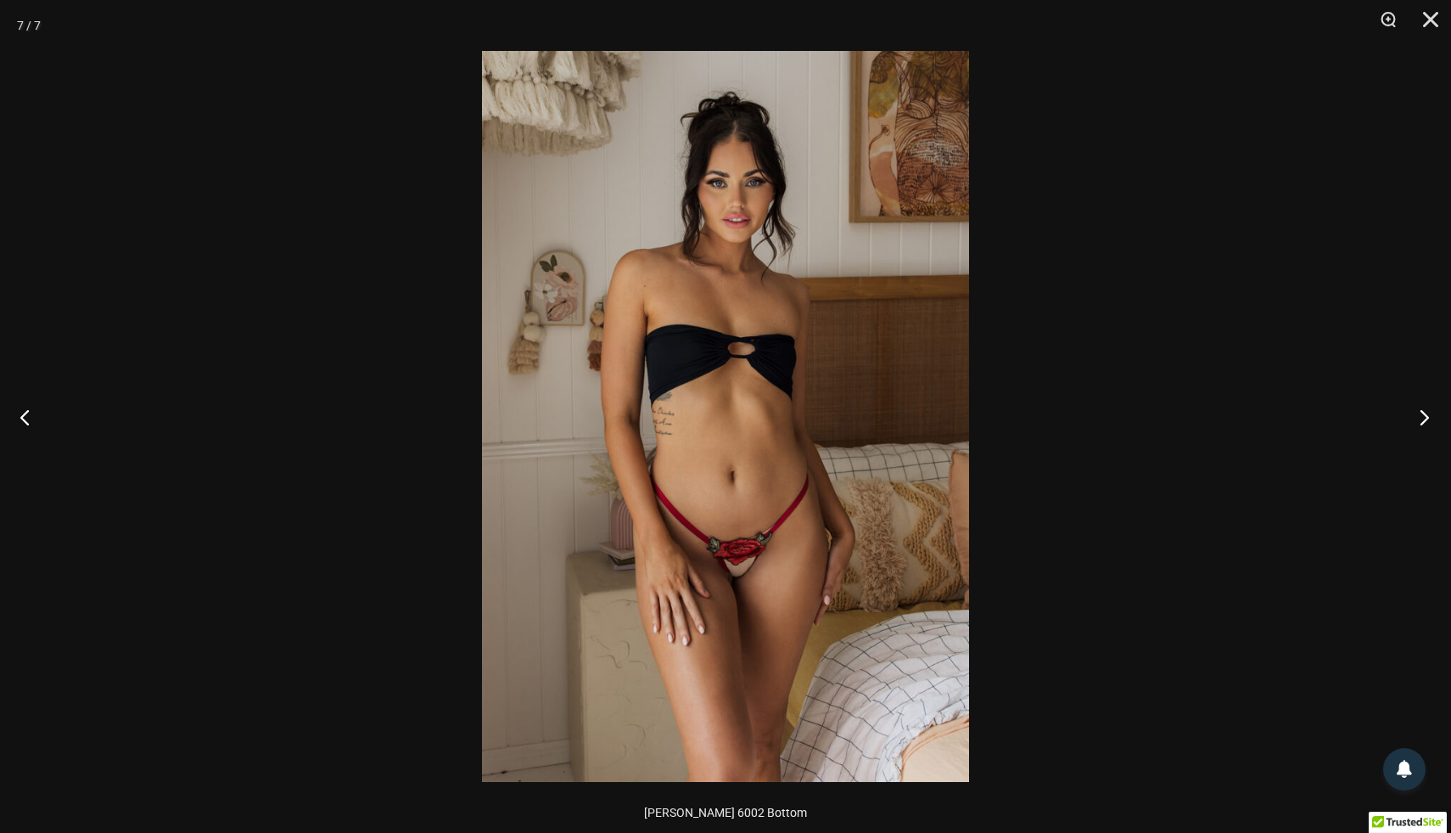
click at [1431, 419] on button "Next" at bounding box center [1420, 416] width 64 height 85
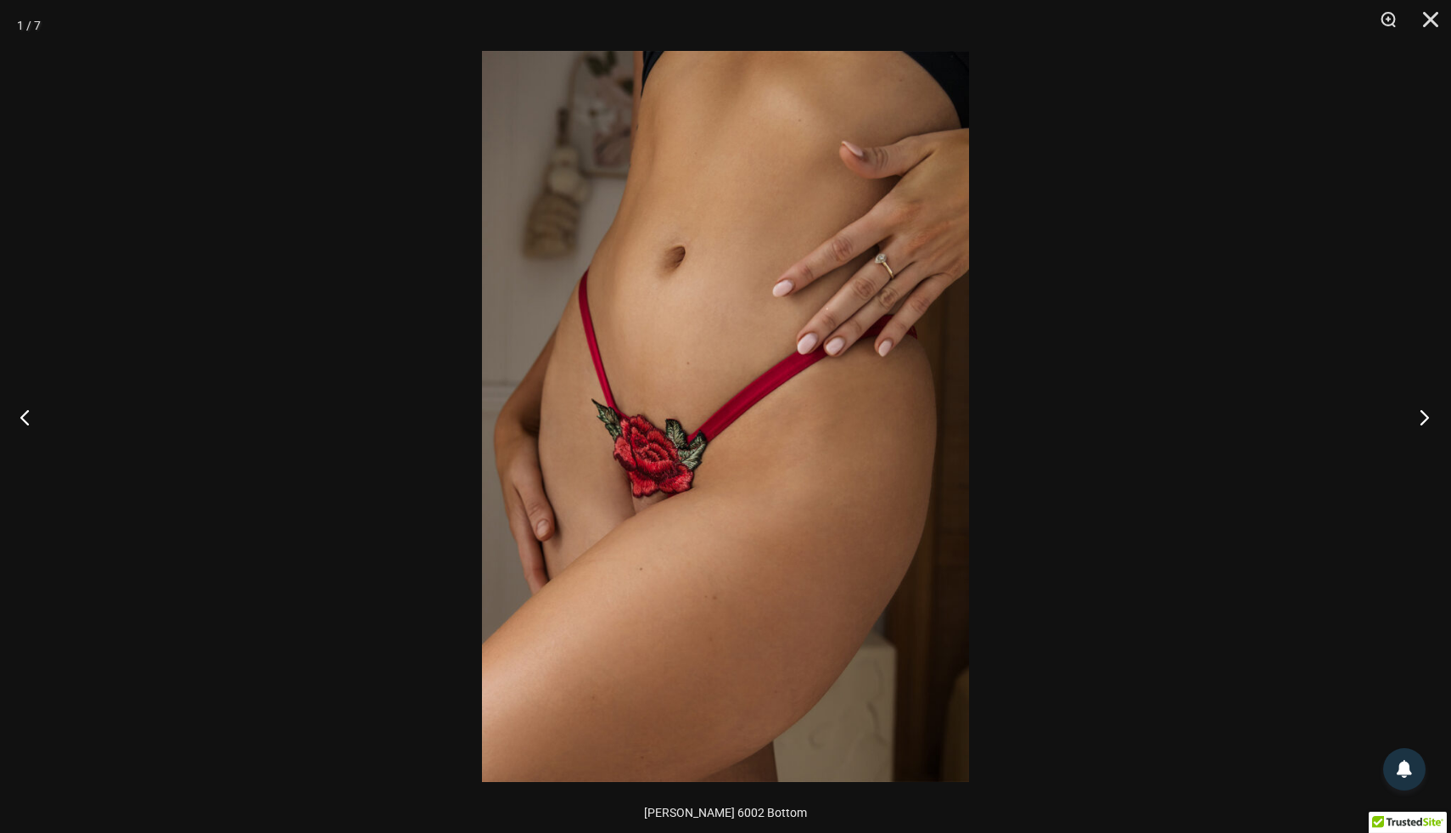
click at [1431, 419] on button "Next" at bounding box center [1420, 416] width 64 height 85
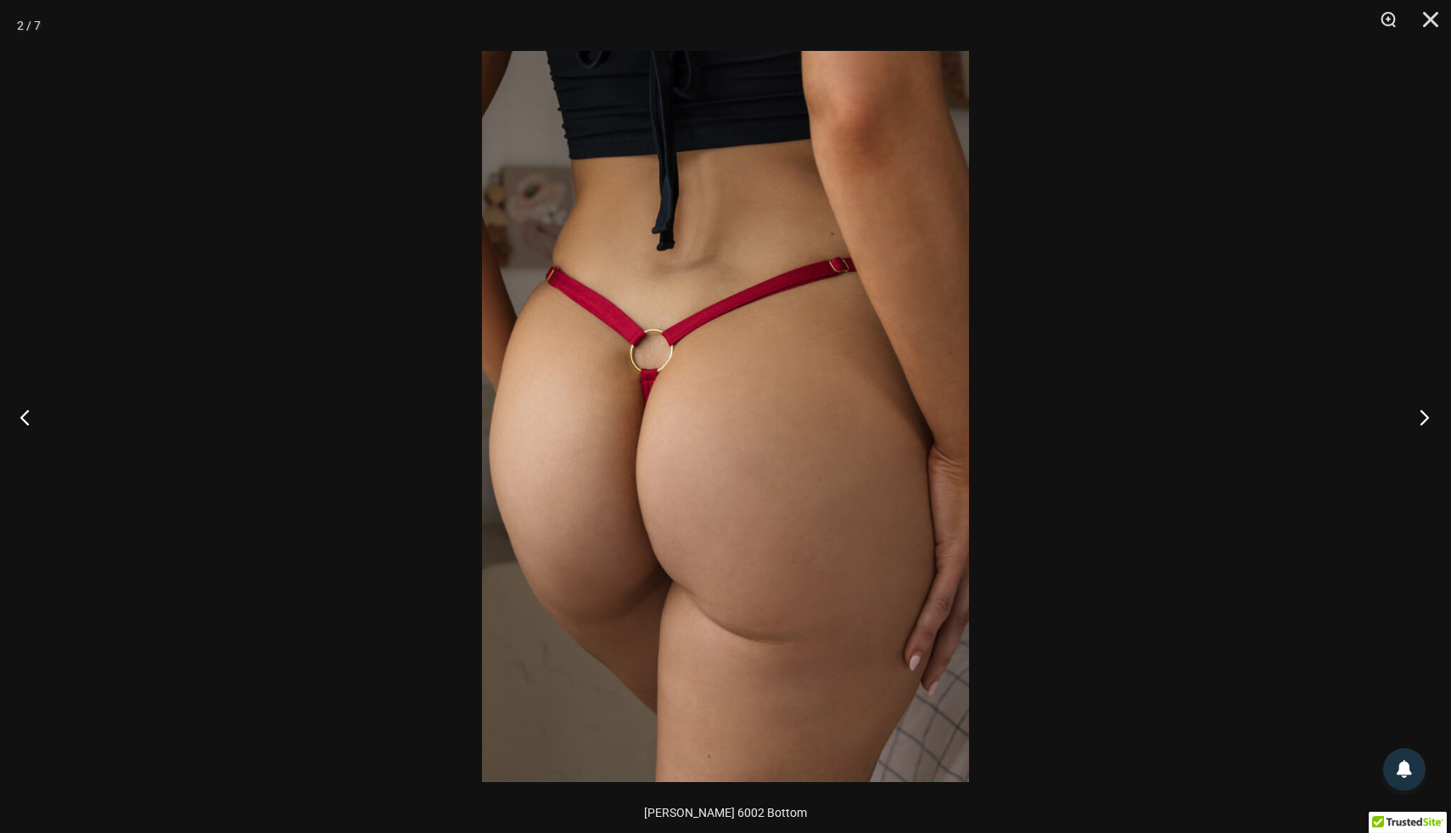
click at [1431, 419] on button "Next" at bounding box center [1420, 416] width 64 height 85
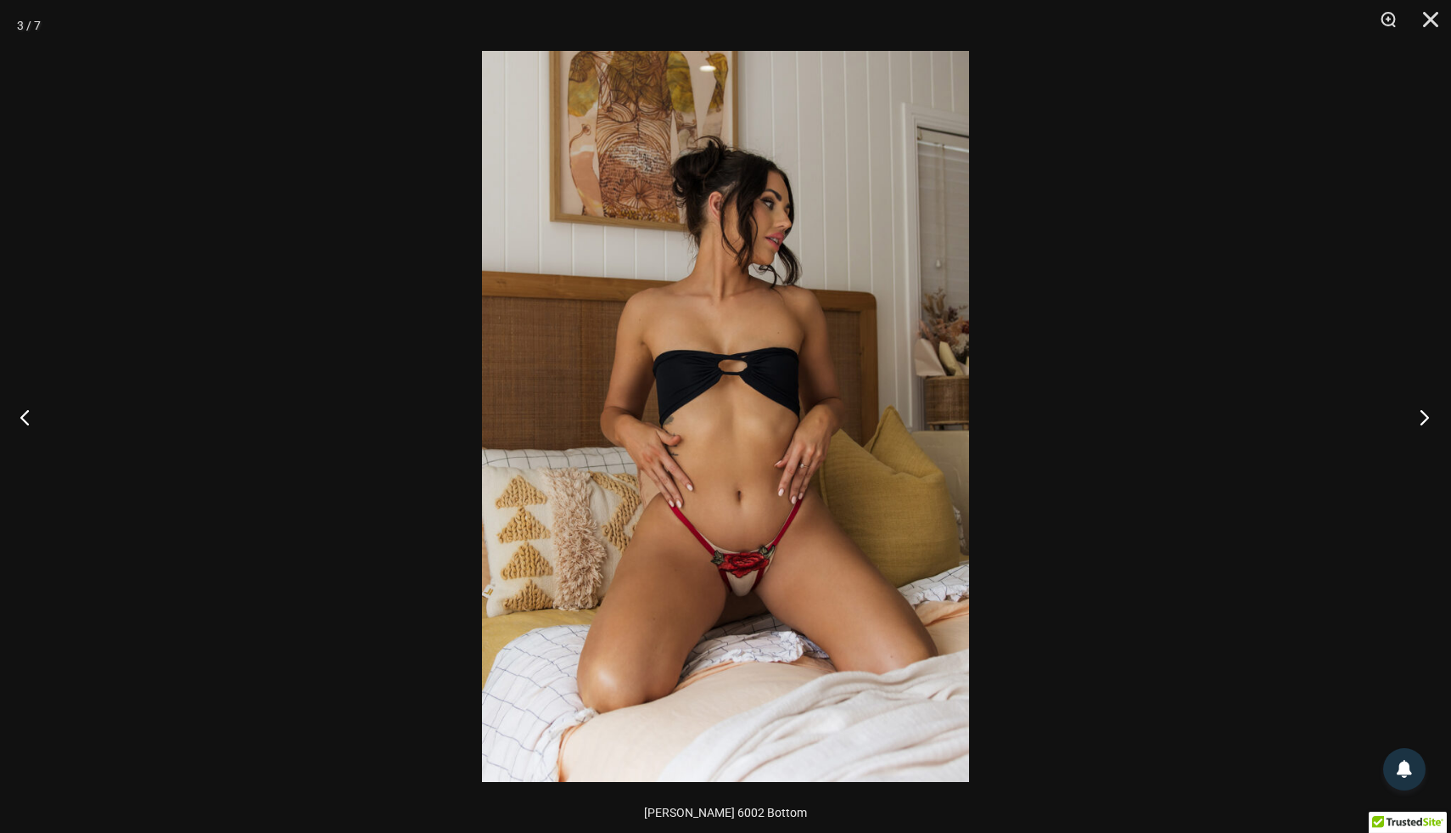
click at [1431, 419] on button "Next" at bounding box center [1420, 416] width 64 height 85
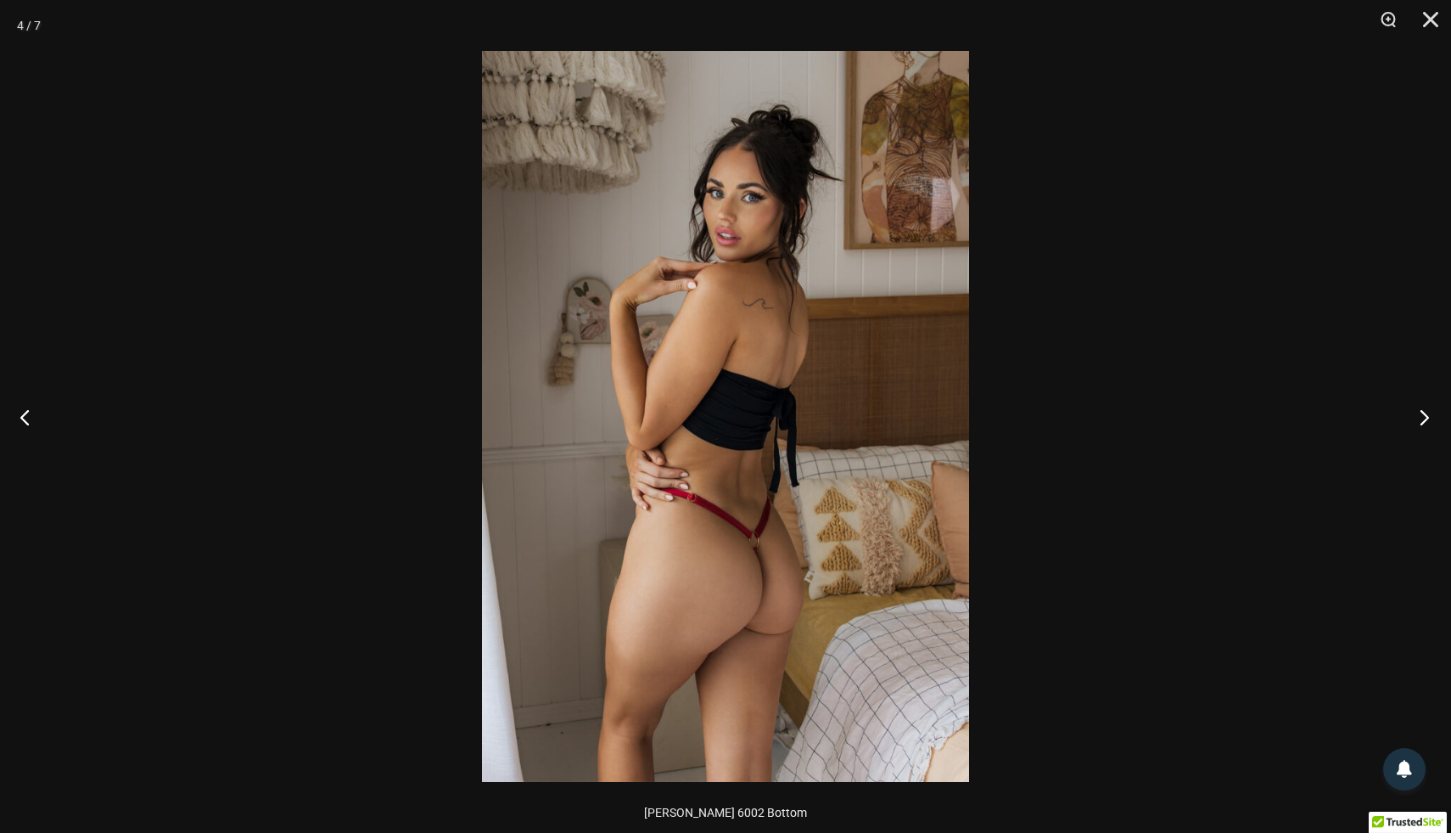
click at [1431, 419] on button "Next" at bounding box center [1420, 416] width 64 height 85
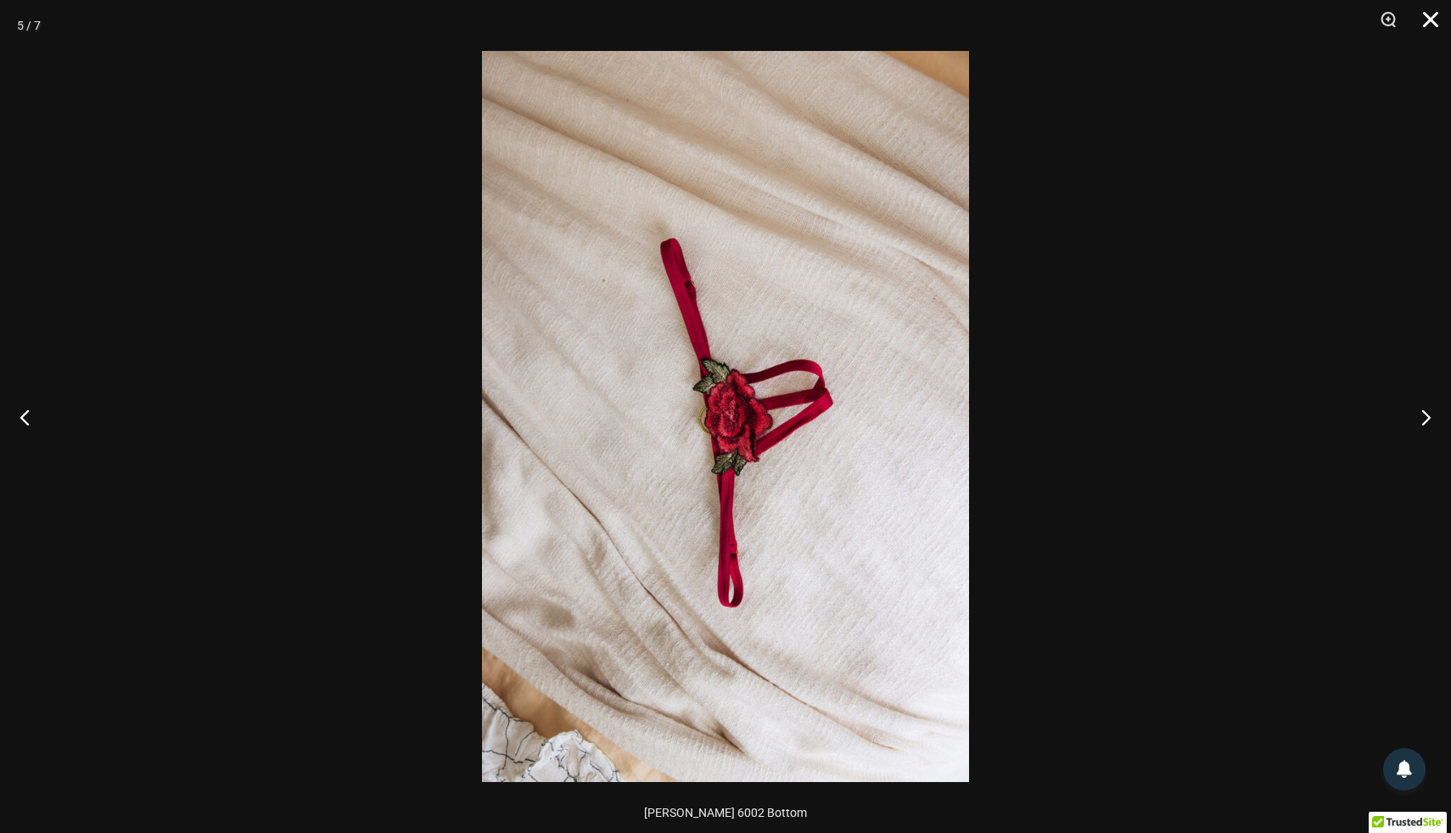
click at [1438, 15] on button "Close" at bounding box center [1425, 25] width 42 height 51
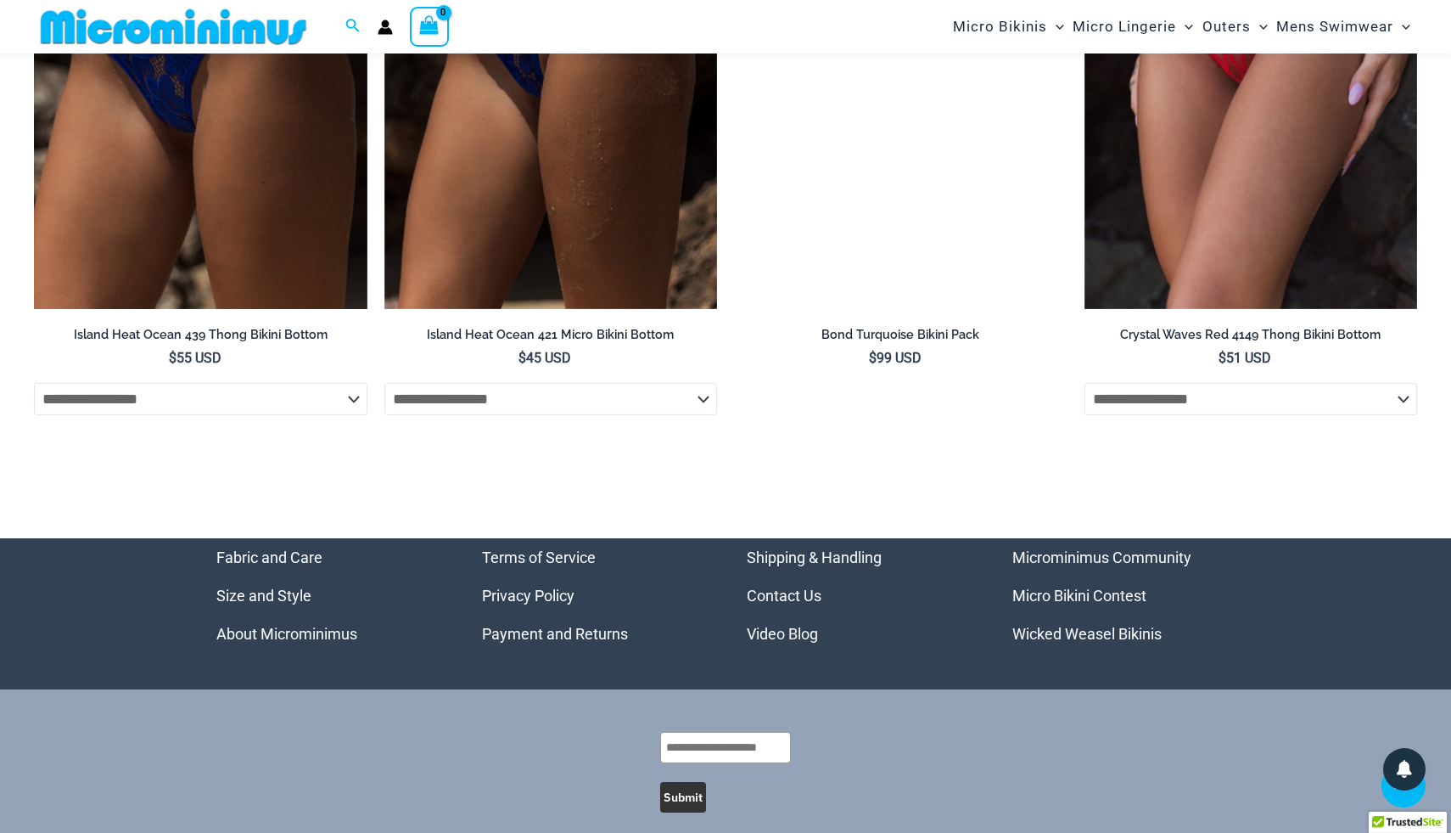
scroll to position [4895, 0]
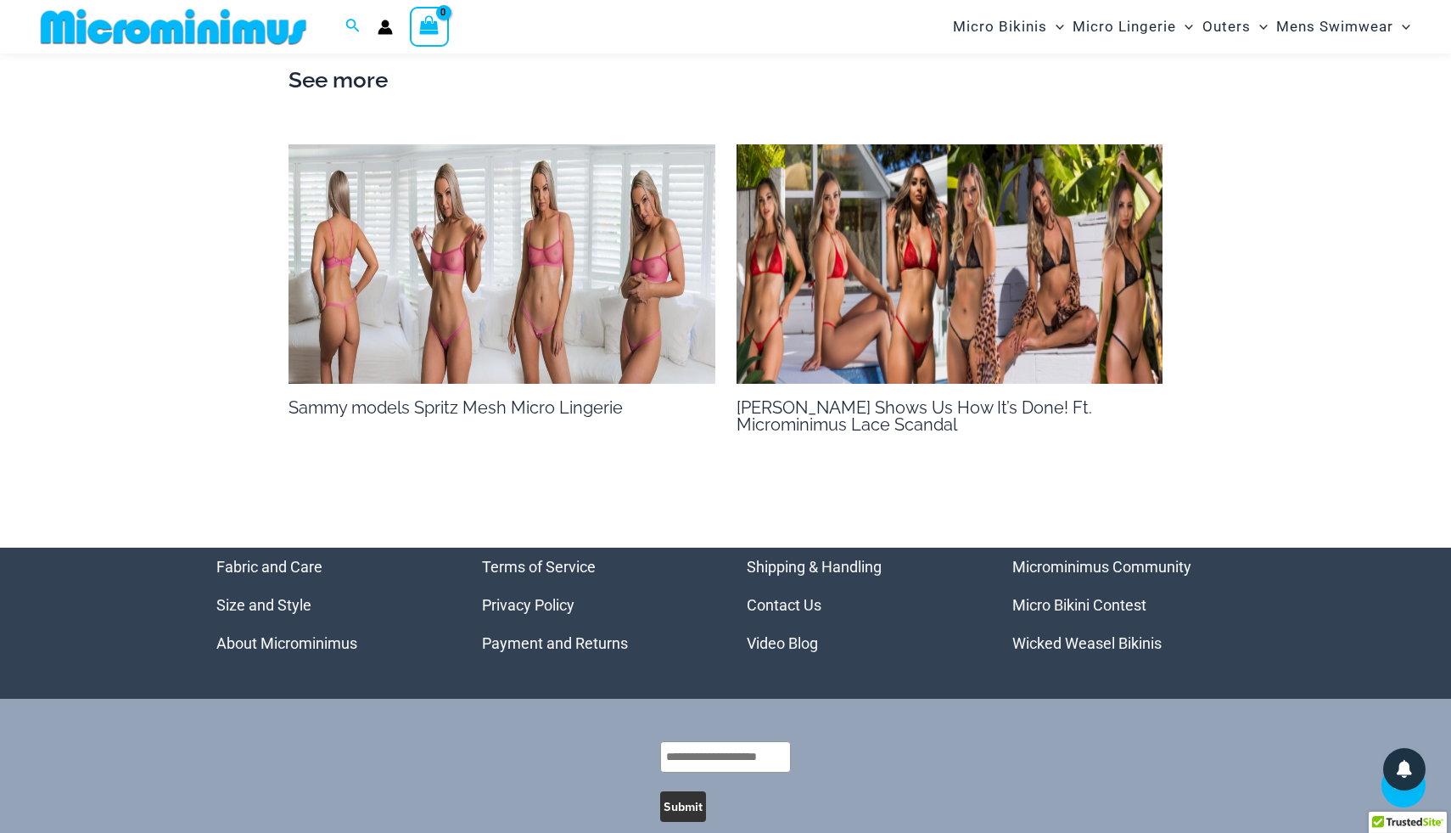
scroll to position [1332, 0]
